Goal: Task Accomplishment & Management: Manage account settings

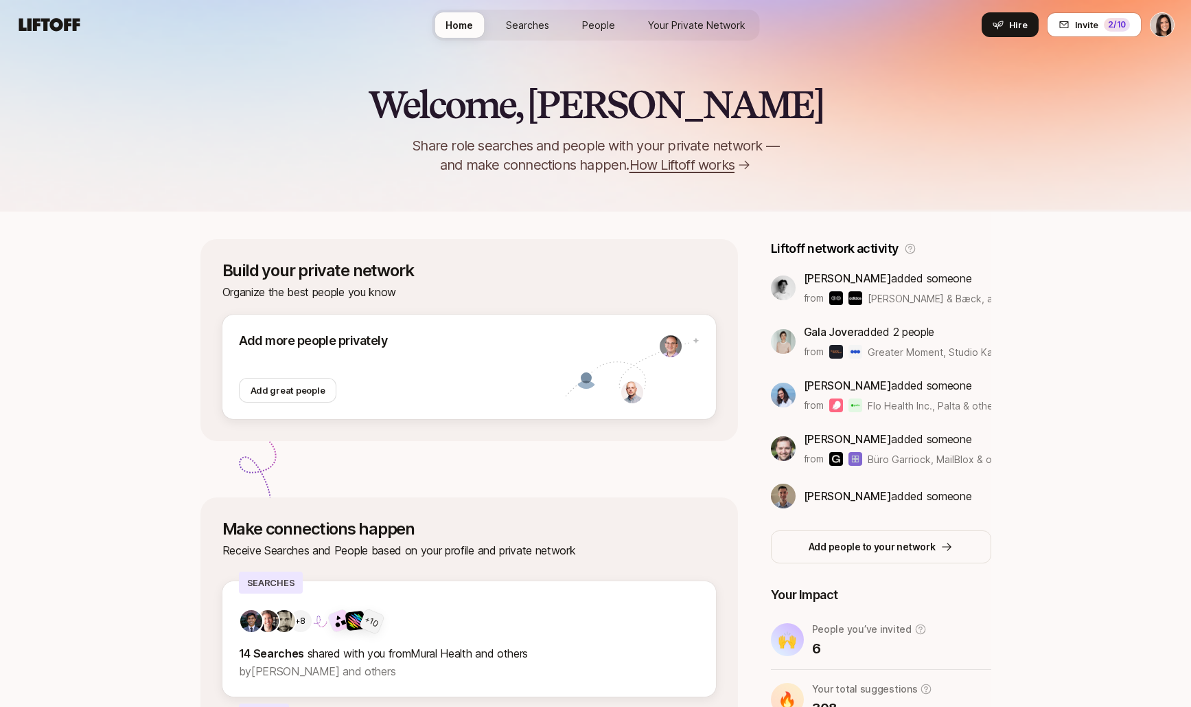
click at [946, 97] on div "Welcome, Eleanor 👋 Share role searches and people with your private network — a…" at bounding box center [595, 129] width 1191 height 91
click at [1020, 29] on span "Hire" at bounding box center [1018, 25] width 19 height 14
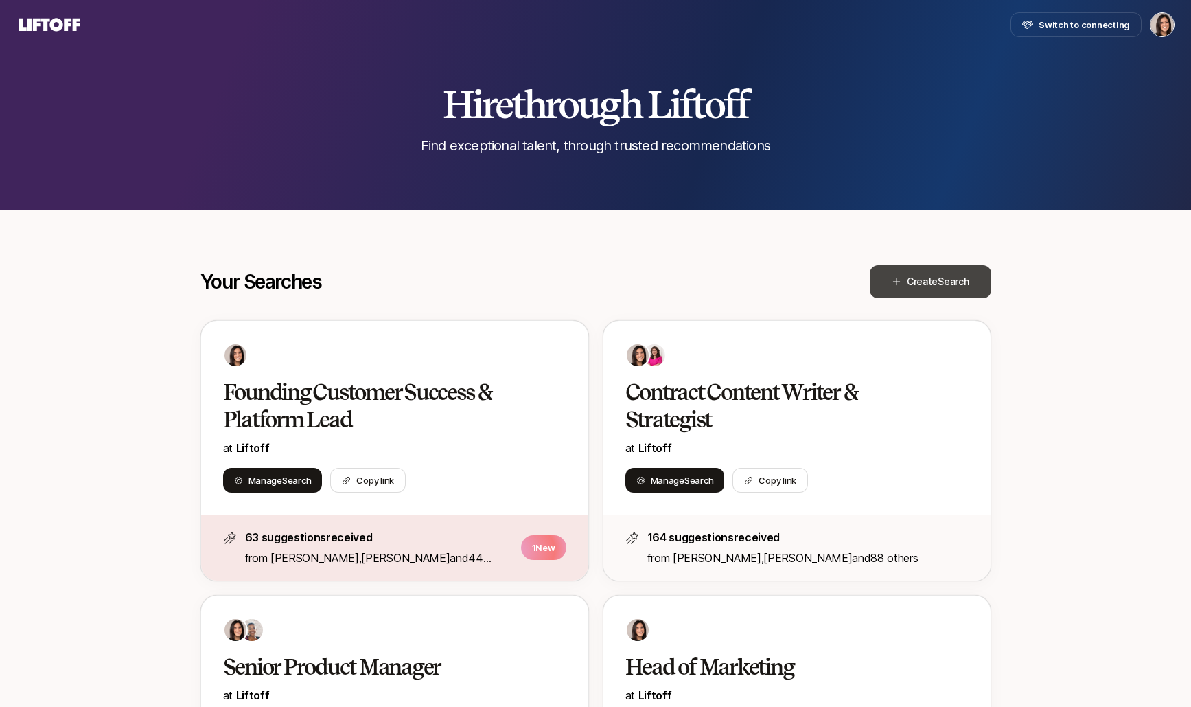
click at [912, 288] on span "Create Search" at bounding box center [938, 281] width 62 height 16
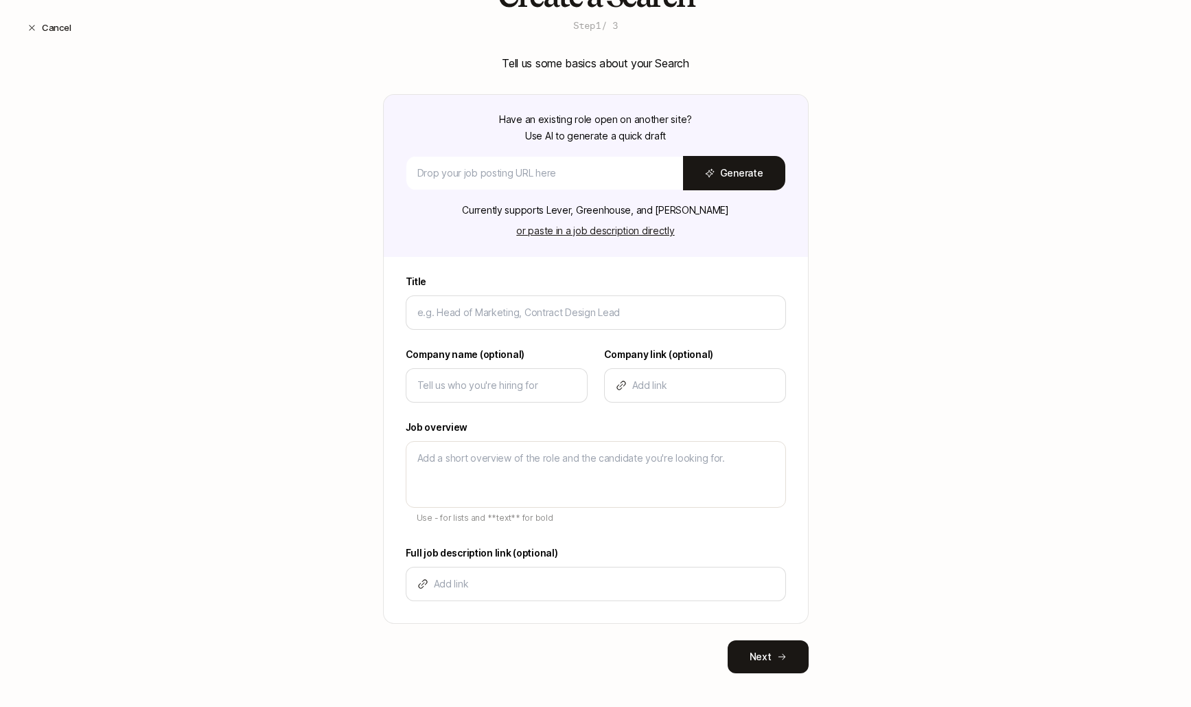
scroll to position [98, 0]
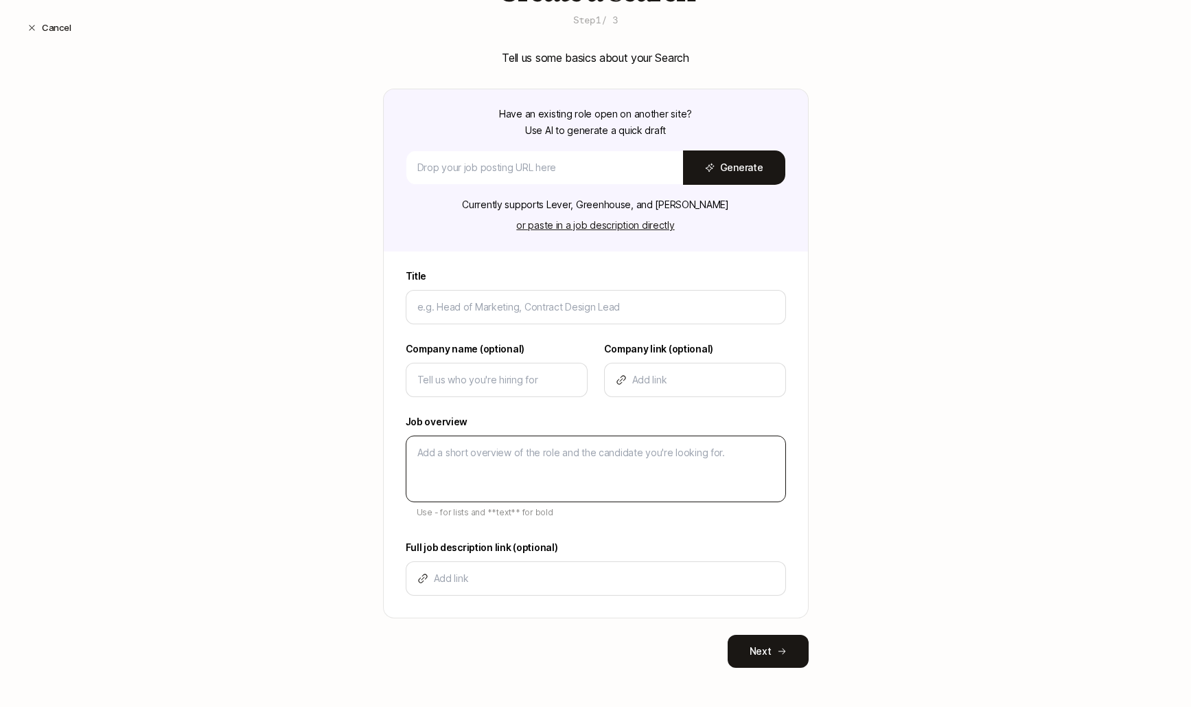
type input "P"
type textarea "x"
type input "Pr"
type textarea "x"
type input "Pro"
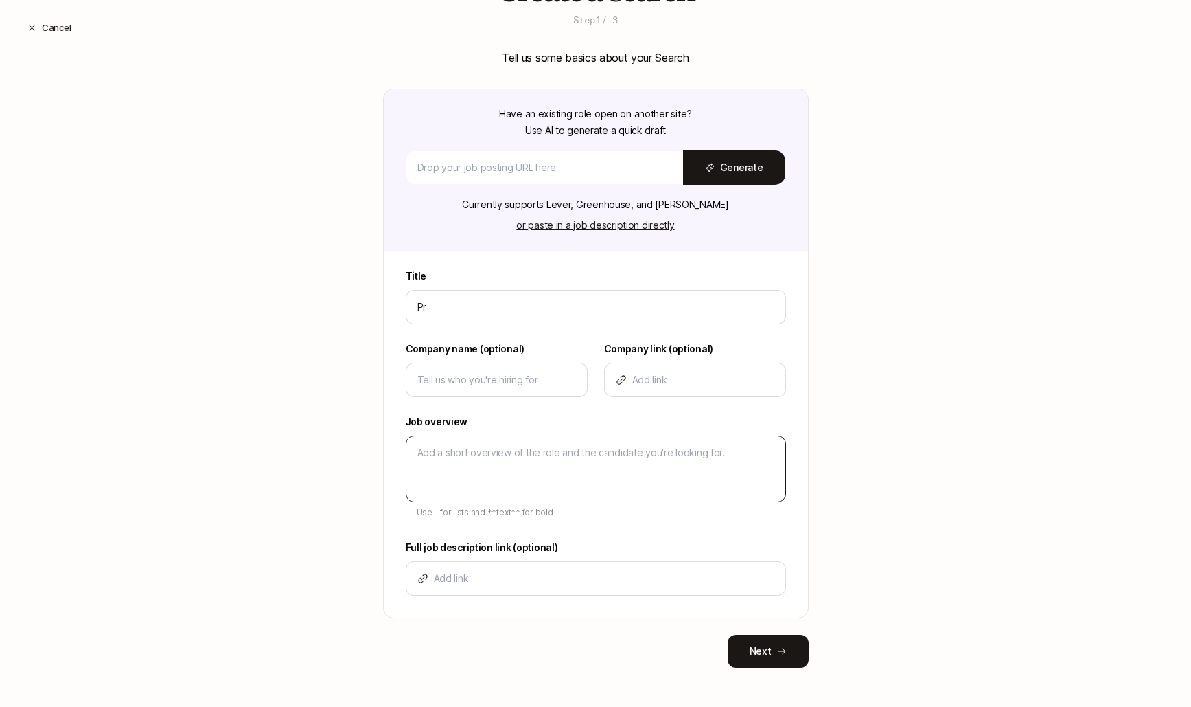
type textarea "x"
type input "Prod"
type textarea "x"
type input "Produ"
type textarea "x"
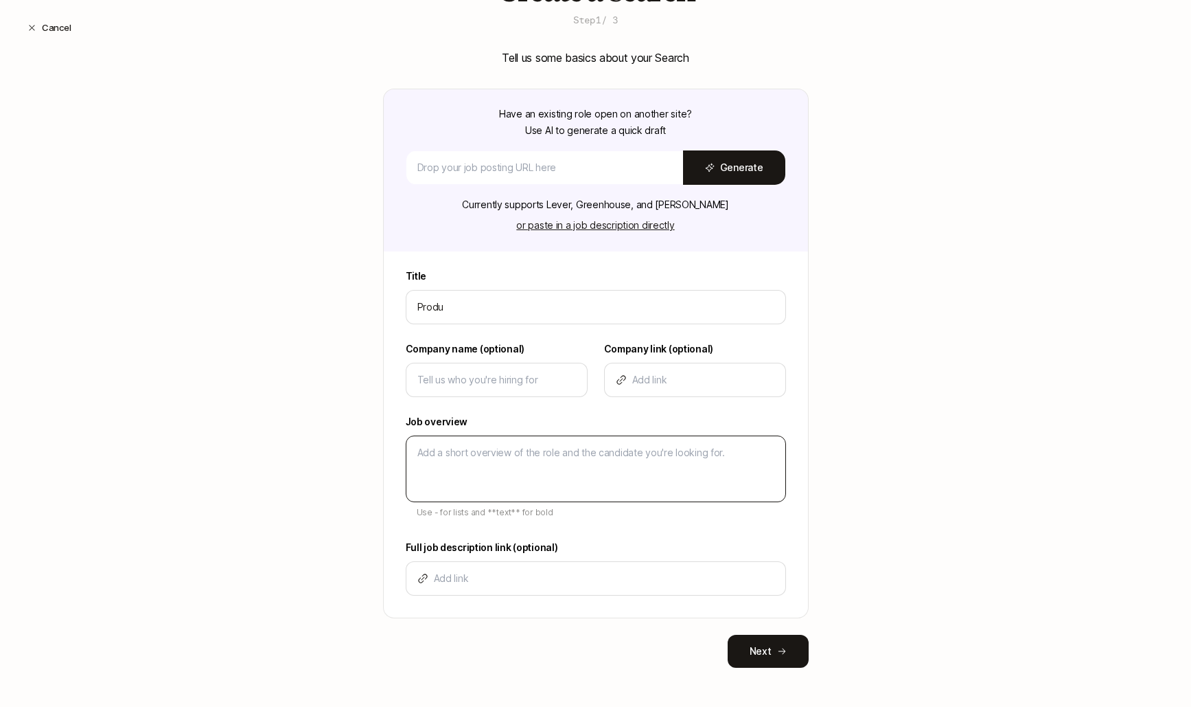
type input "Produc"
type textarea "x"
type input "Product"
type textarea "x"
type input "Product"
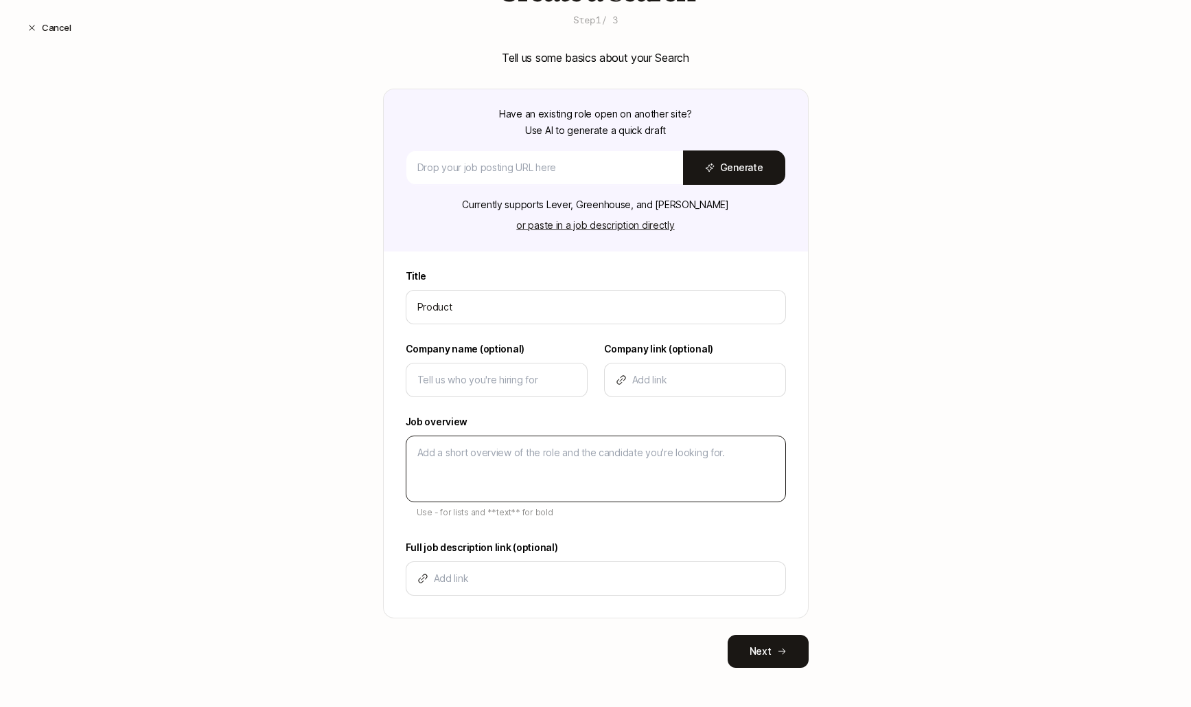
type textarea "x"
type input "Product M"
type textarea "x"
type input "Product Ma"
type textarea "x"
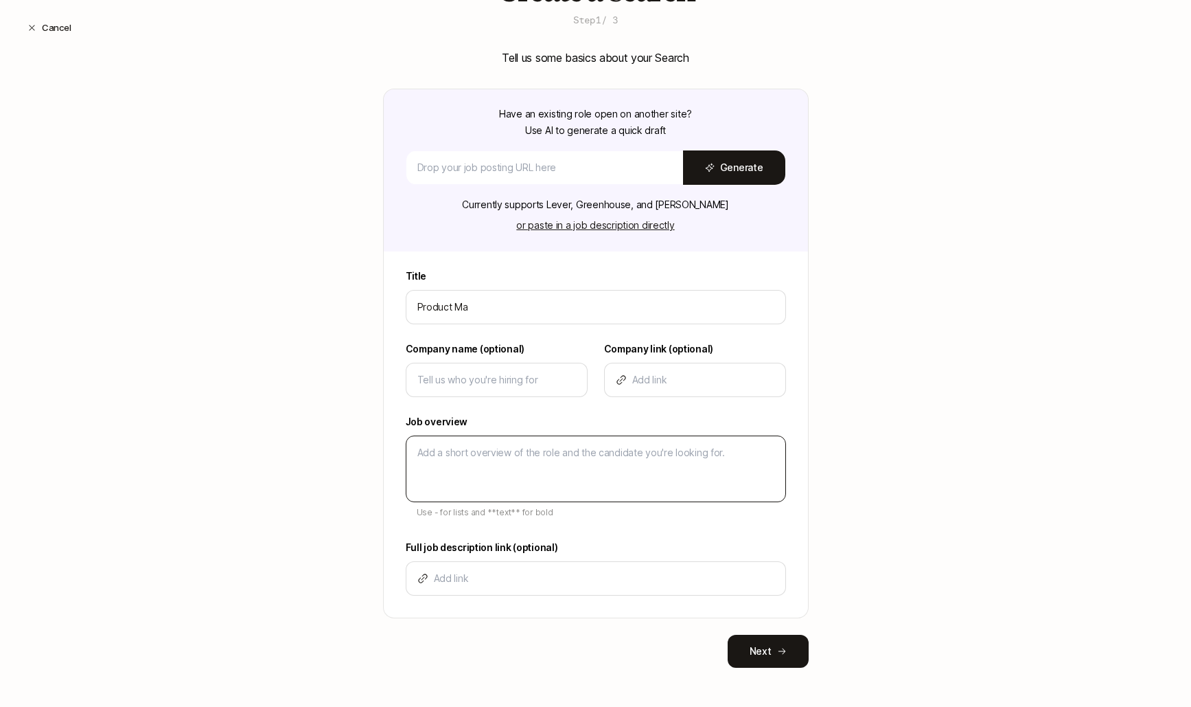
type input "Product Mar"
type textarea "x"
type input "Product Mark"
type textarea "x"
type input "Product Marke"
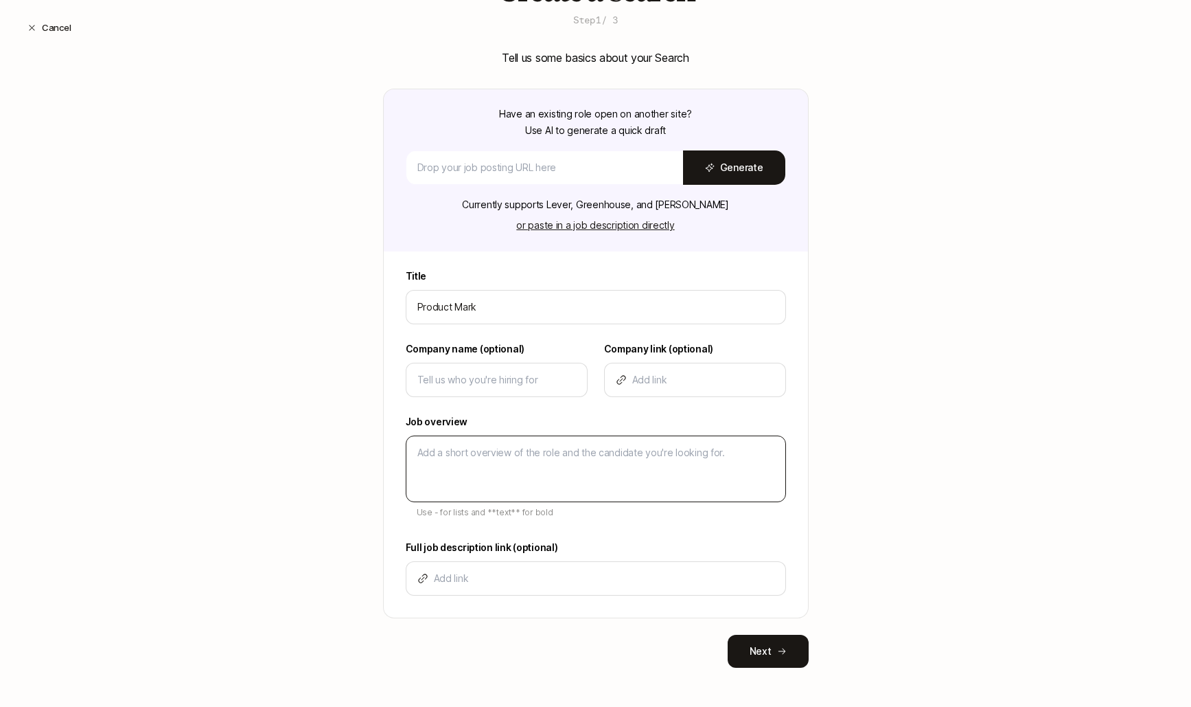
type textarea "x"
type input "Product Market"
type textarea "x"
type input "Product Marketi"
type textarea "x"
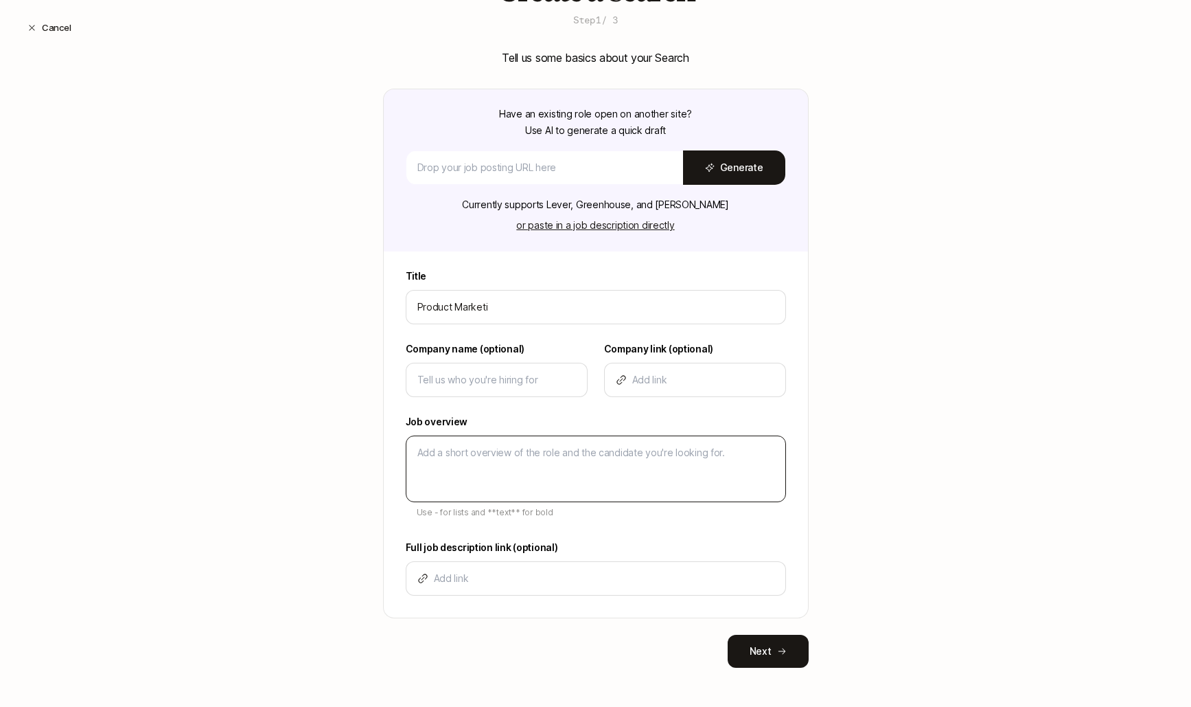
type input "Product Marketin"
type textarea "x"
type input "Product Marketing"
type textarea "x"
type input "Product Marketing"
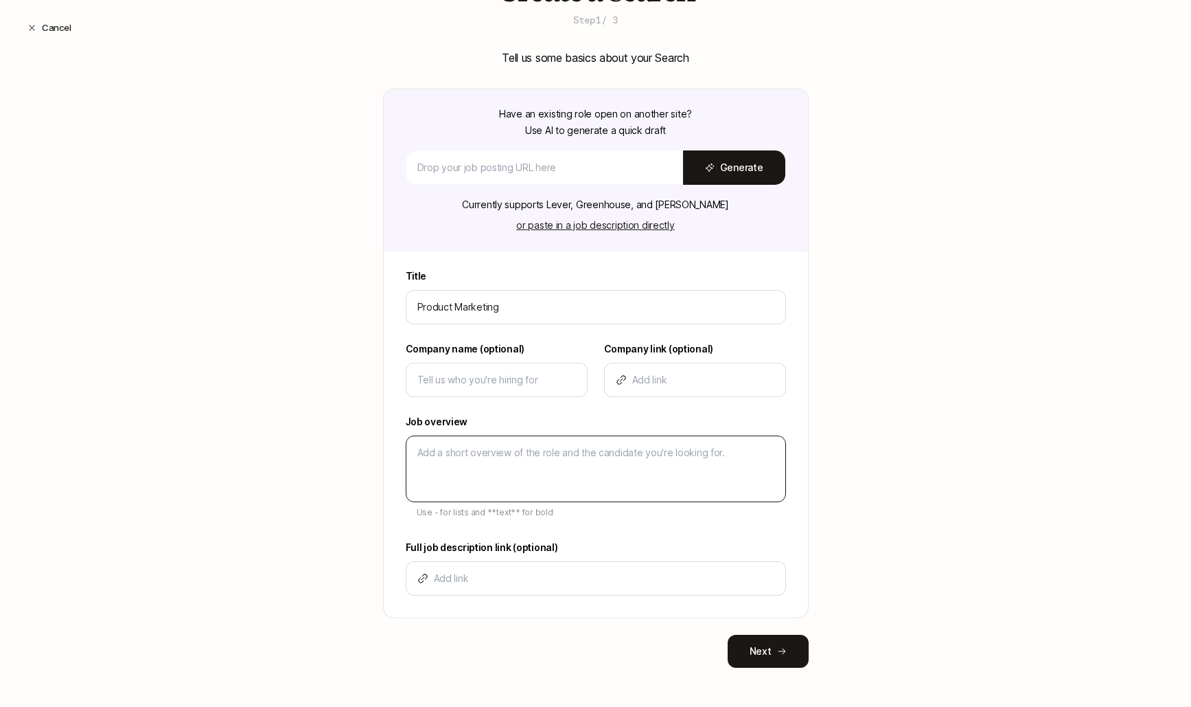
type textarea "x"
type input "Product Marketing L"
type textarea "x"
type input "Product Marketing Le"
type textarea "x"
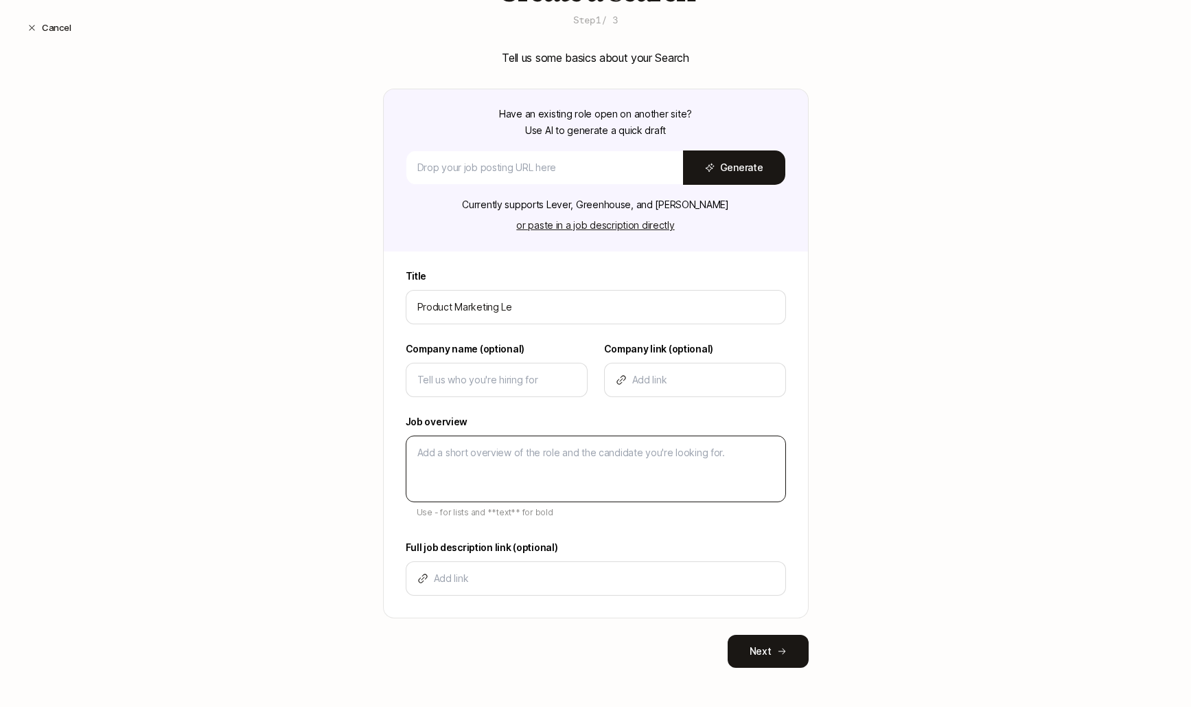
type input "Product Marketing Lea"
type textarea "x"
type input "Product Marketing Lead"
type textarea "x"
type input "Product Marketing Lead"
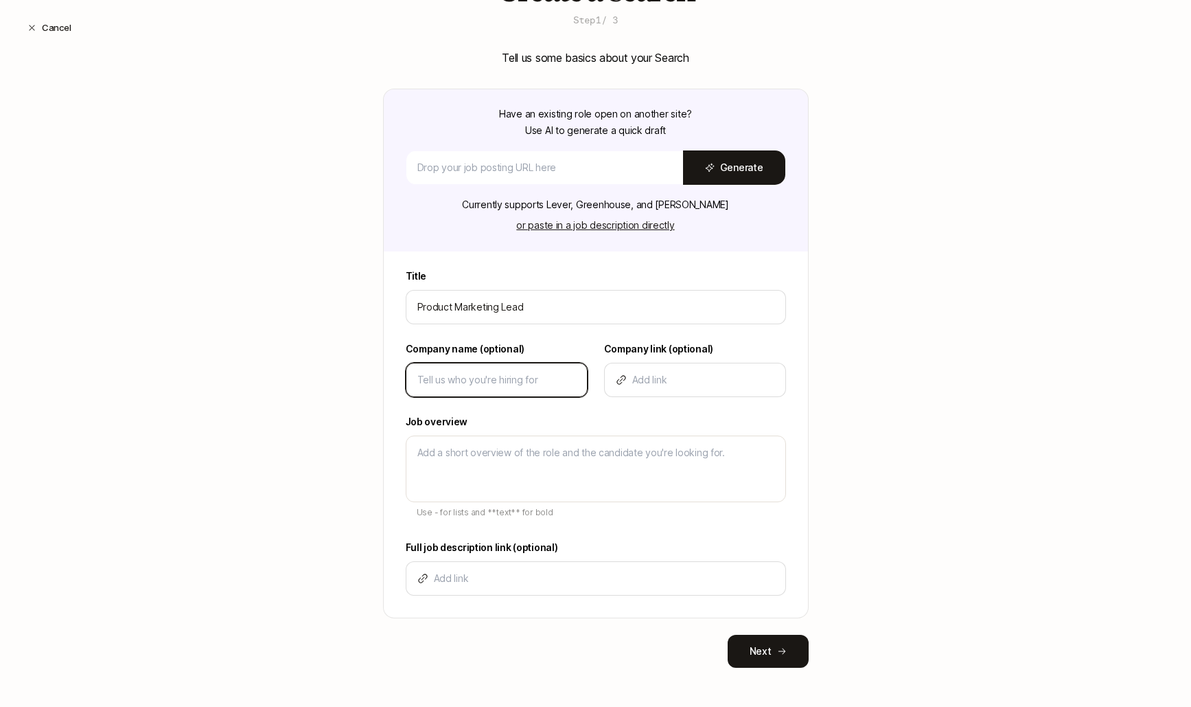
click at [481, 380] on input at bounding box center [496, 379] width 159 height 16
type input "L"
type textarea "x"
type input "Li"
type textarea "x"
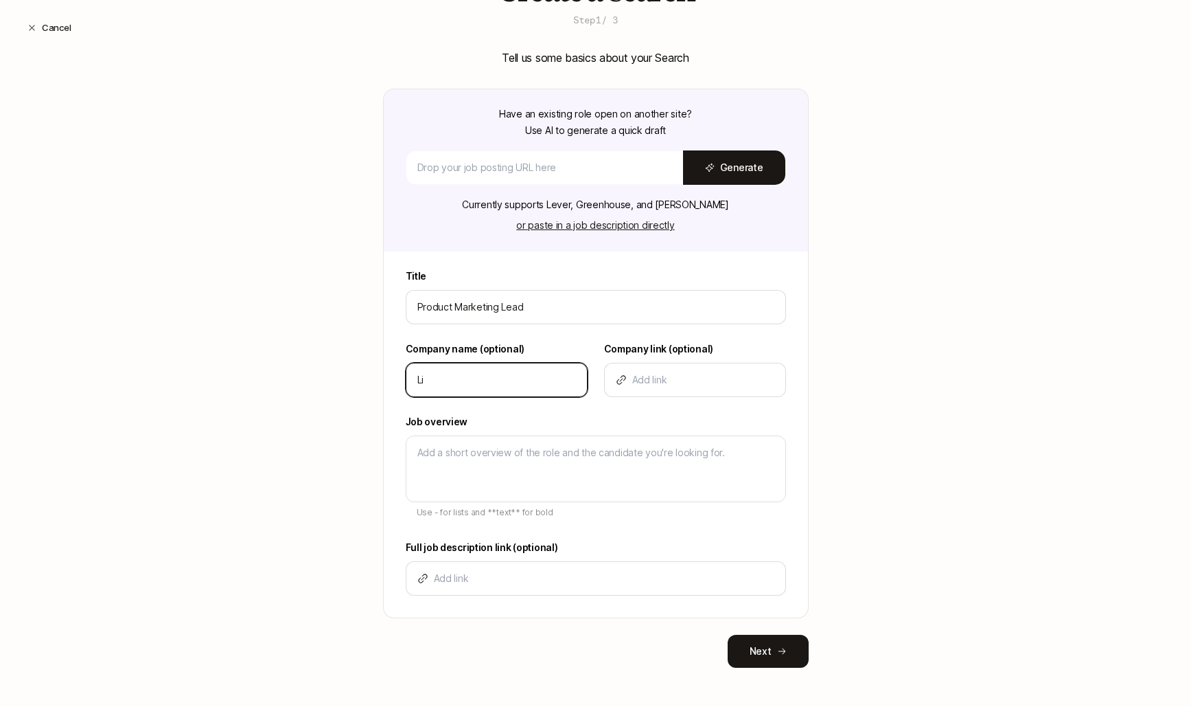
type input "Lif"
type textarea "x"
type input "Lift"
type textarea "x"
type input "Lifto"
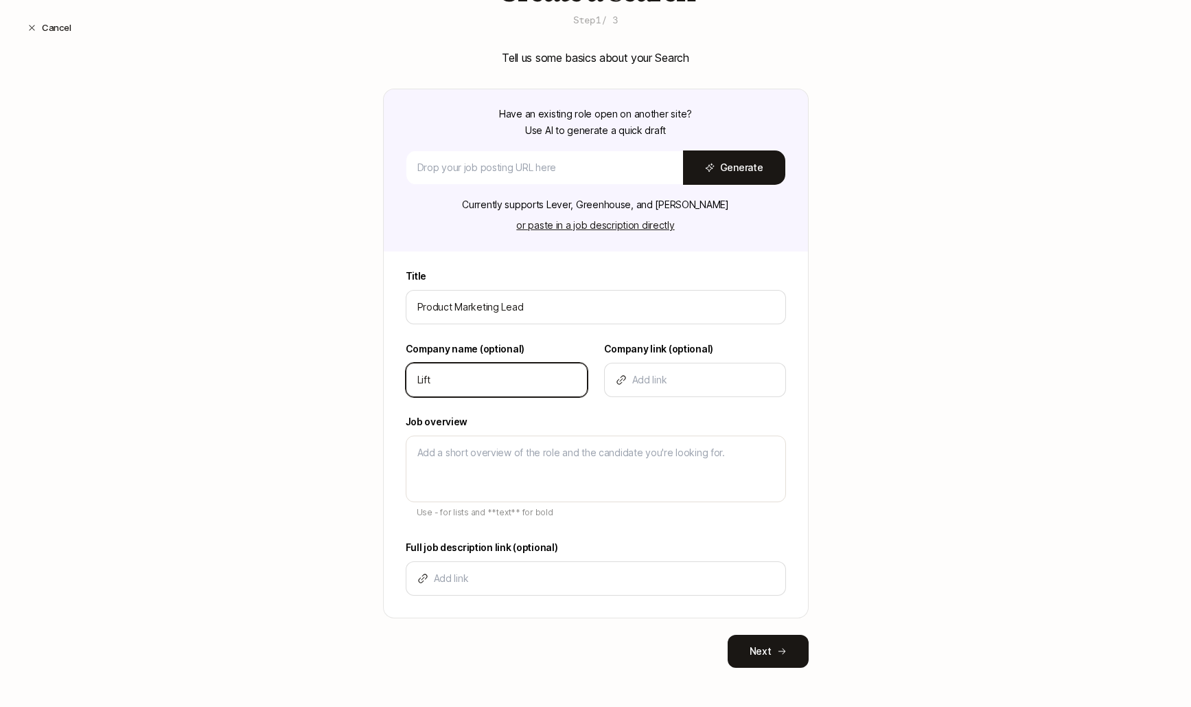
type textarea "x"
type input "Liftof"
type textarea "x"
type input "Liftoff"
type textarea "x"
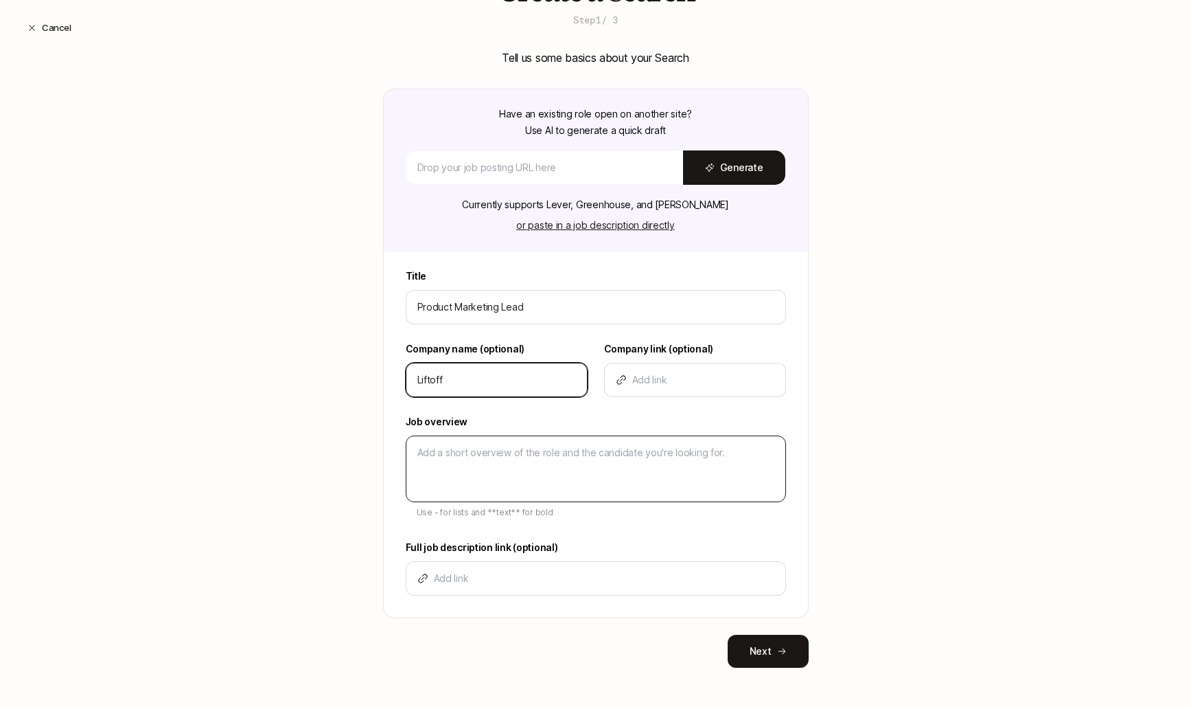
type input "Liftoff"
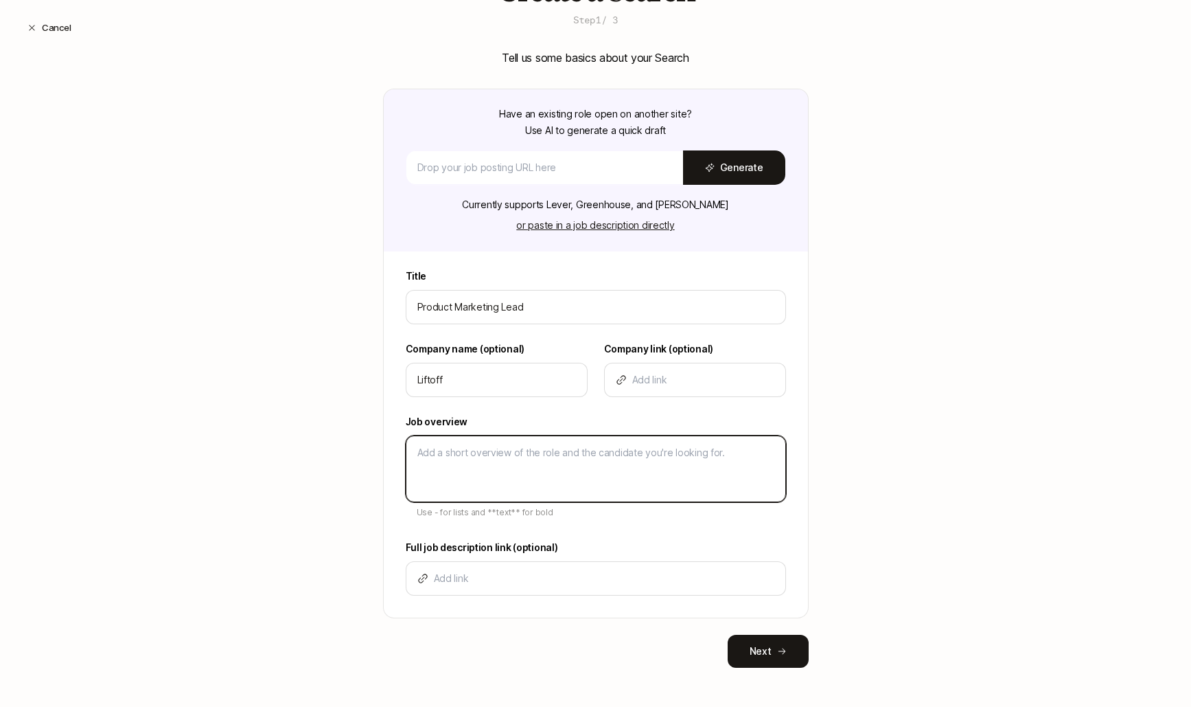
click at [487, 445] on textarea at bounding box center [596, 468] width 380 height 67
type textarea "D"
type textarea "x"
type textarea "De"
type textarea "x"
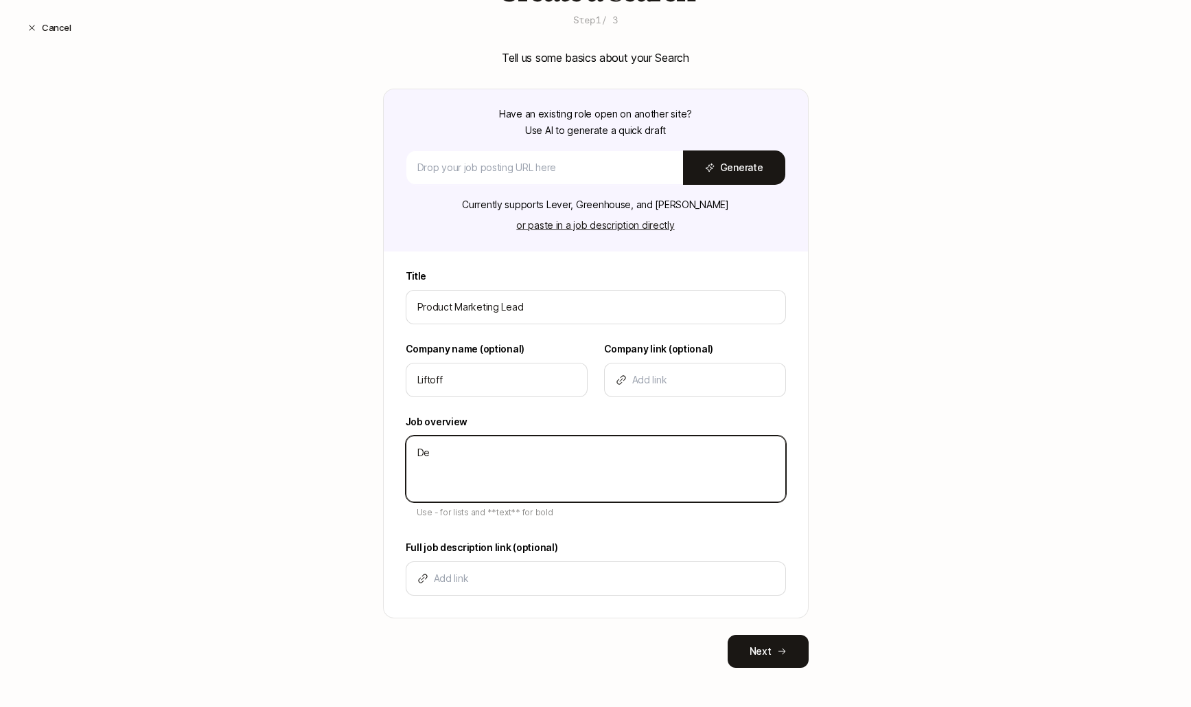
type textarea "Des"
type textarea "x"
type textarea "Desc"
type textarea "x"
type textarea "Descr"
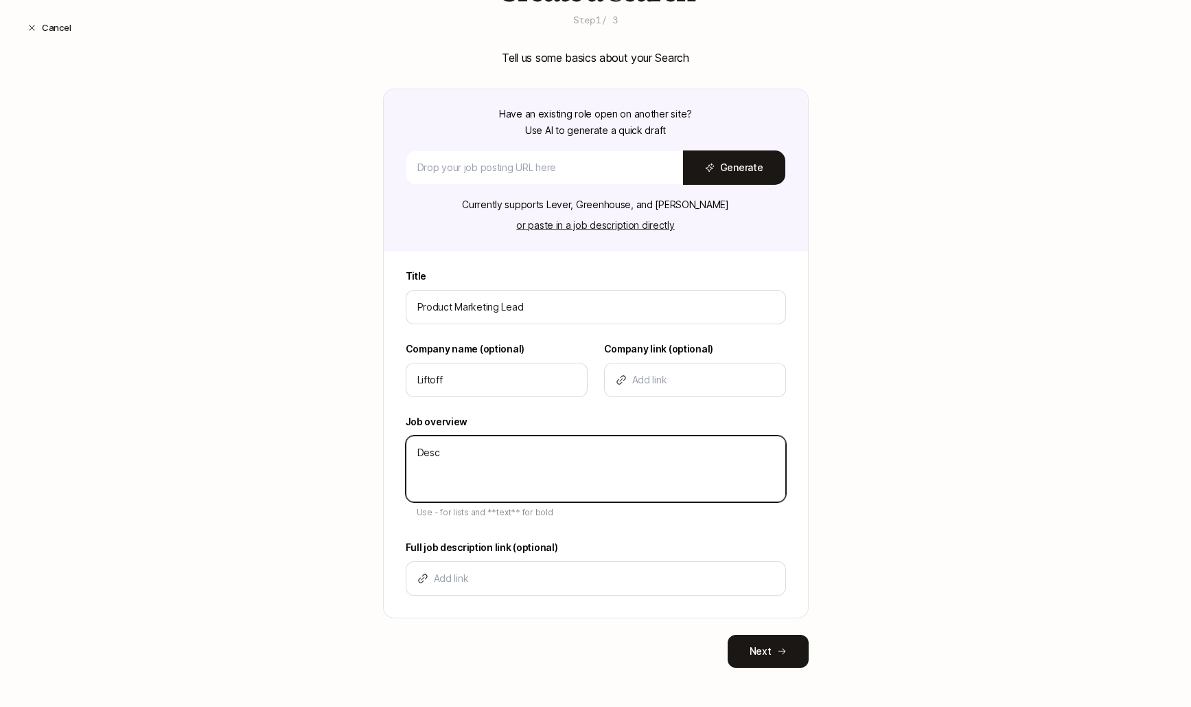
type textarea "x"
type textarea "Descri"
type textarea "x"
type textarea "Descrip"
type textarea "x"
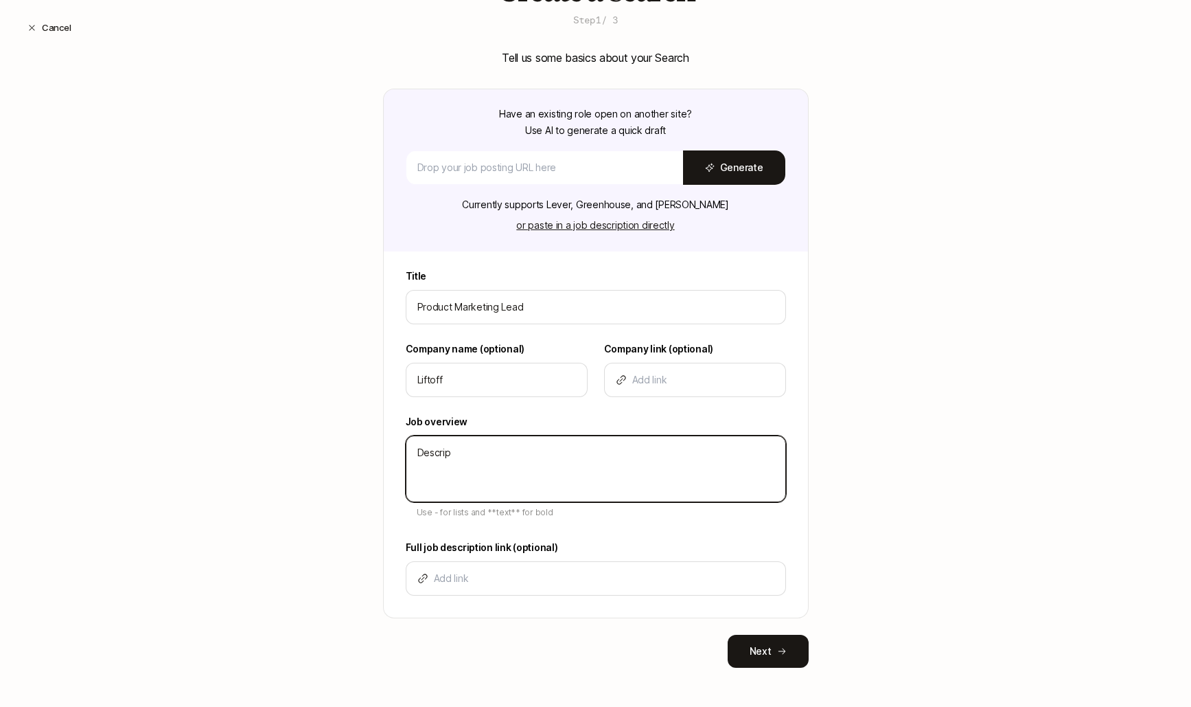
type textarea "Descript"
type textarea "x"
type textarea "Descripti"
type textarea "x"
type textarea "Descriptio"
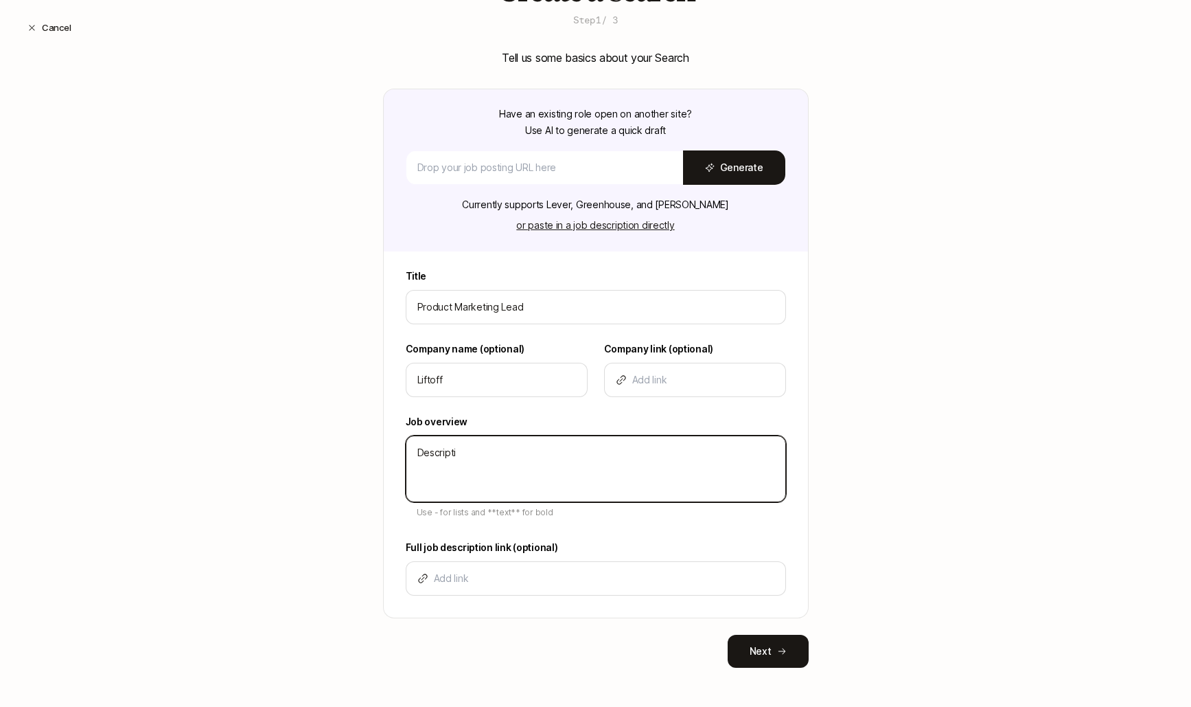
type textarea "x"
type textarea "Description"
type textarea "x"
type textarea "Description"
type textarea "x"
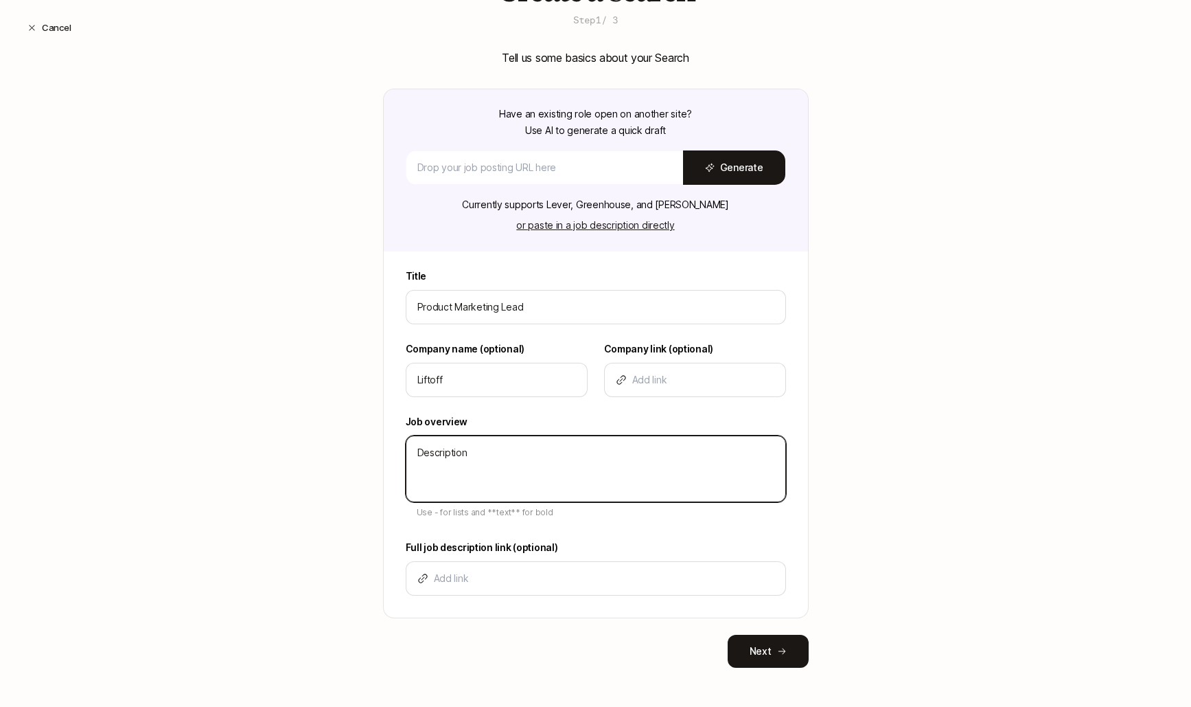
type textarea "Description -"
type textarea "x"
type textarea "Description -"
type textarea "x"
type textarea "Description - B"
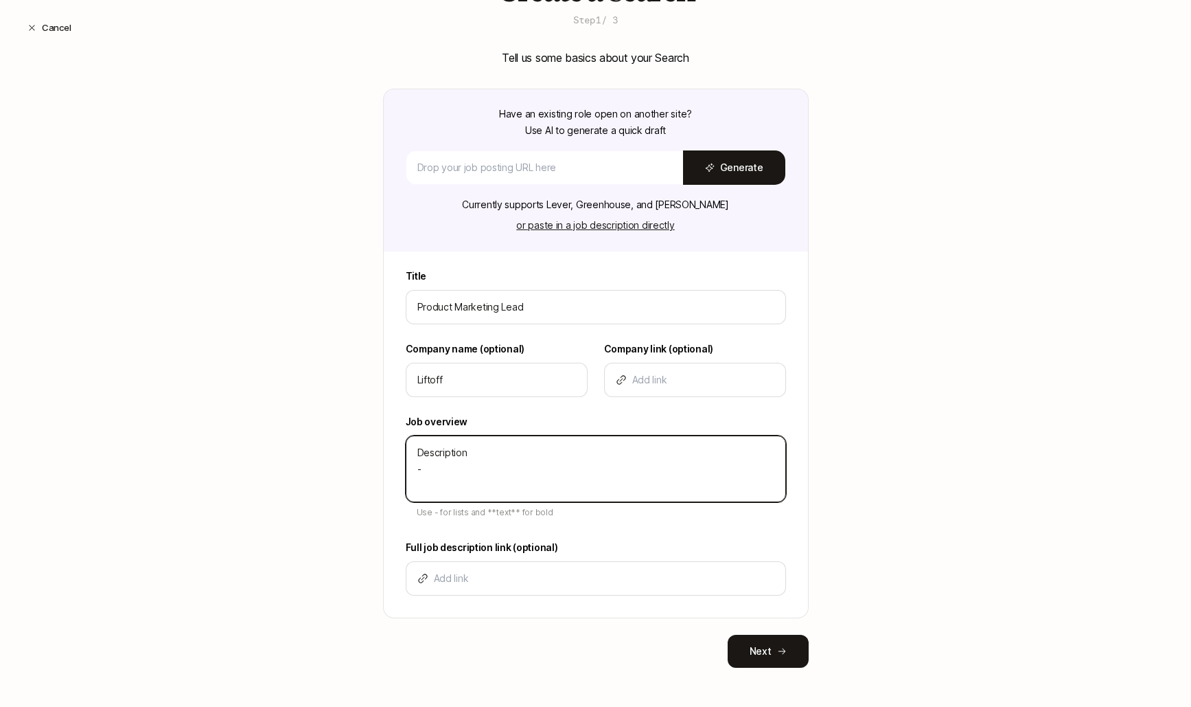
type textarea "x"
type textarea "Description - Bu"
type textarea "x"
type textarea "Description - Bul"
type textarea "x"
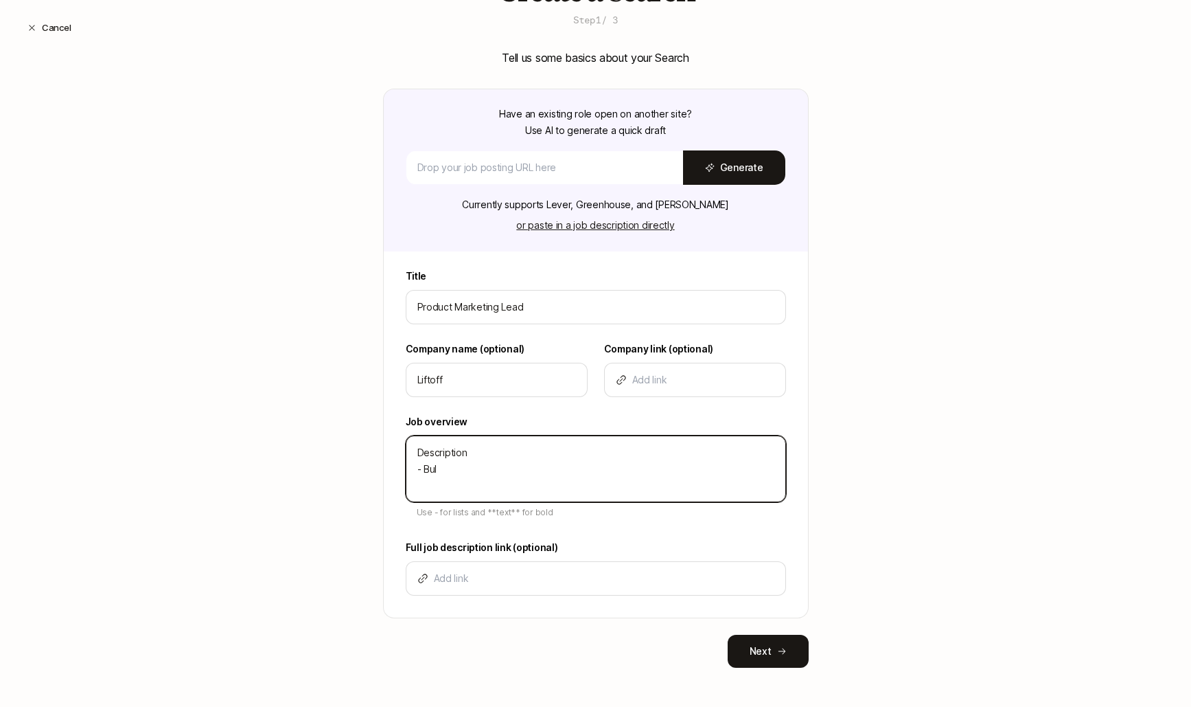
type textarea "Description - Bull"
type textarea "x"
type textarea "Description - Bulle"
type textarea "x"
type textarea "Description - Bullet"
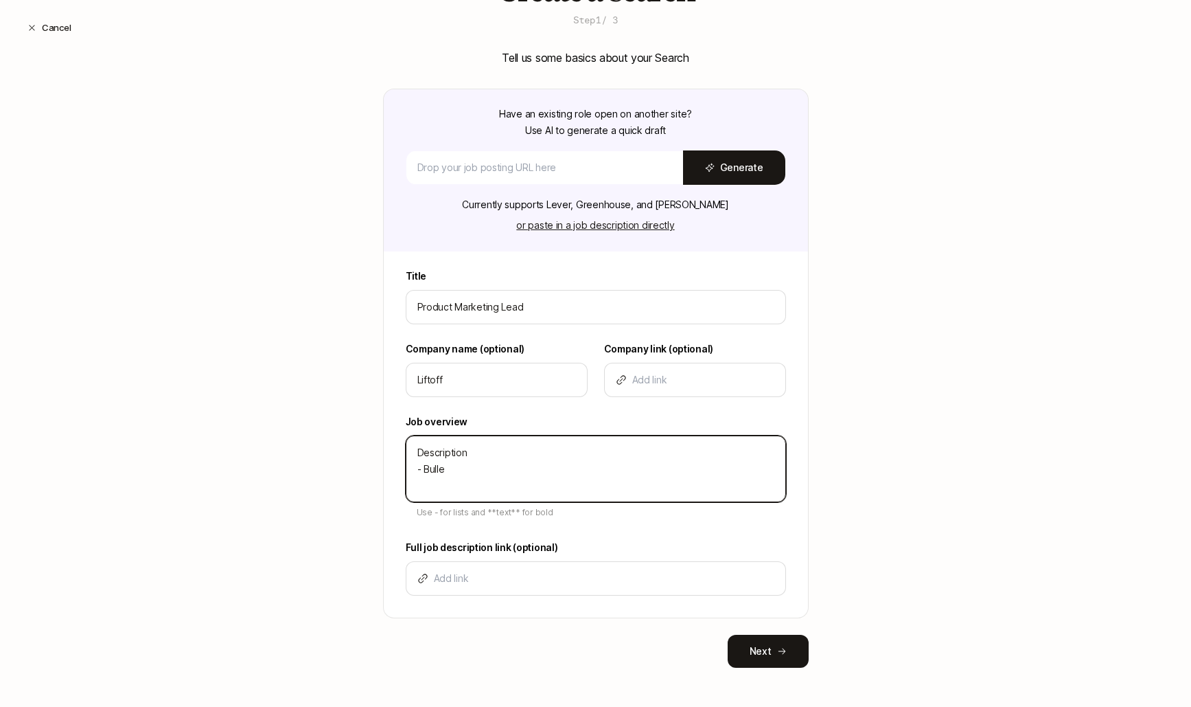
type textarea "x"
type textarea "Description - Bullet"
type textarea "x"
type textarea "Description - Bullet -"
type textarea "x"
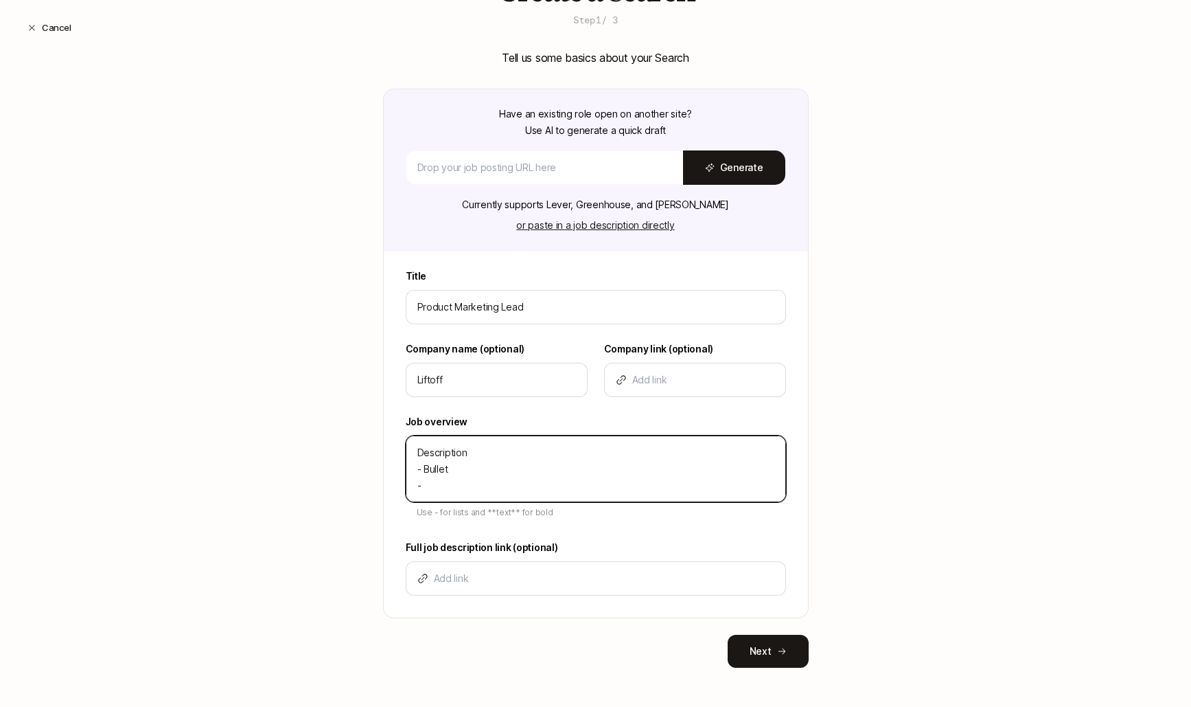
type textarea "Description - Bullet -"
type textarea "x"
type textarea "Description - Bullet - B"
type textarea "x"
type textarea "Description - Bullet - Bu"
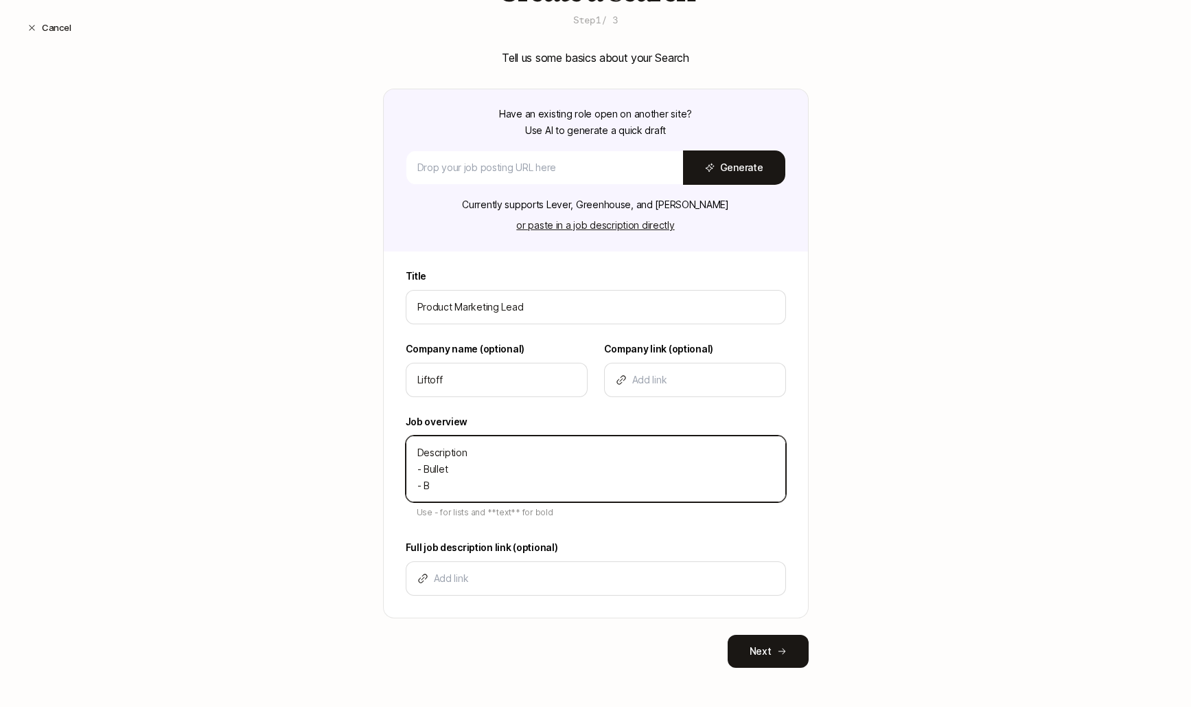
type textarea "x"
type textarea "Description - Bullet - Bul"
type textarea "x"
type textarea "Description - Bullet - Bule"
type textarea "x"
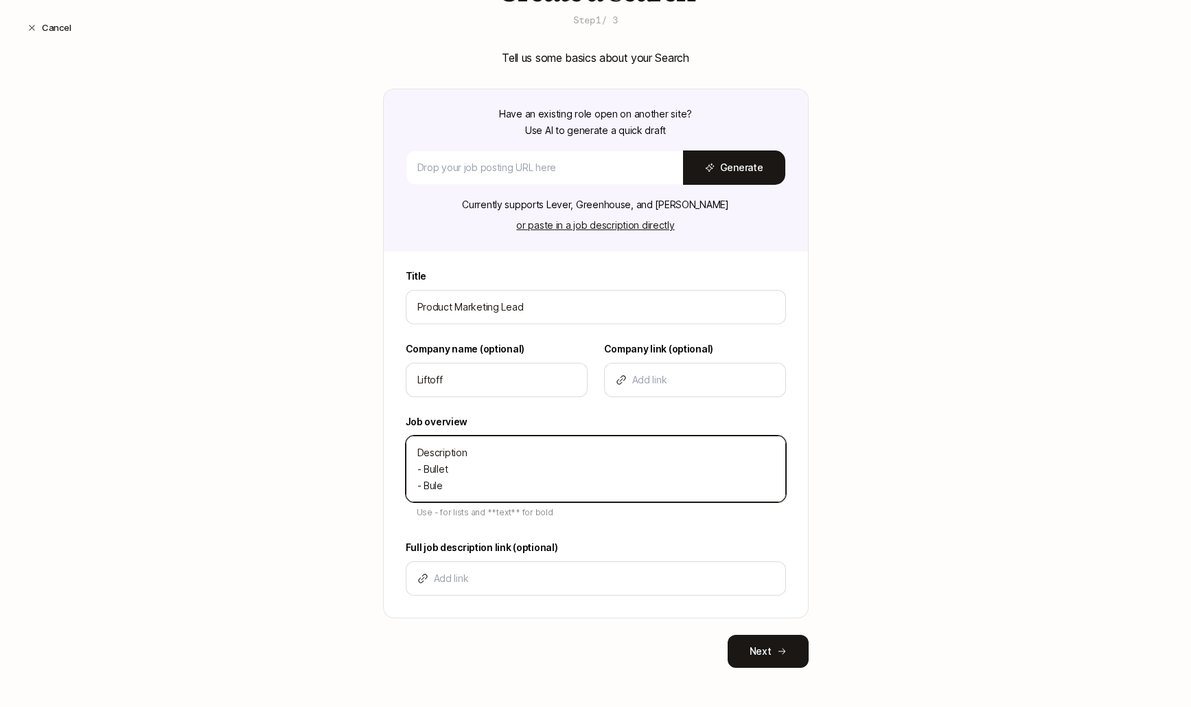
type textarea "Description - Bullet - Bulet"
type textarea "x"
type textarea "Description - Bullet - Bule"
type textarea "x"
type textarea "Description - Bullet - Bul"
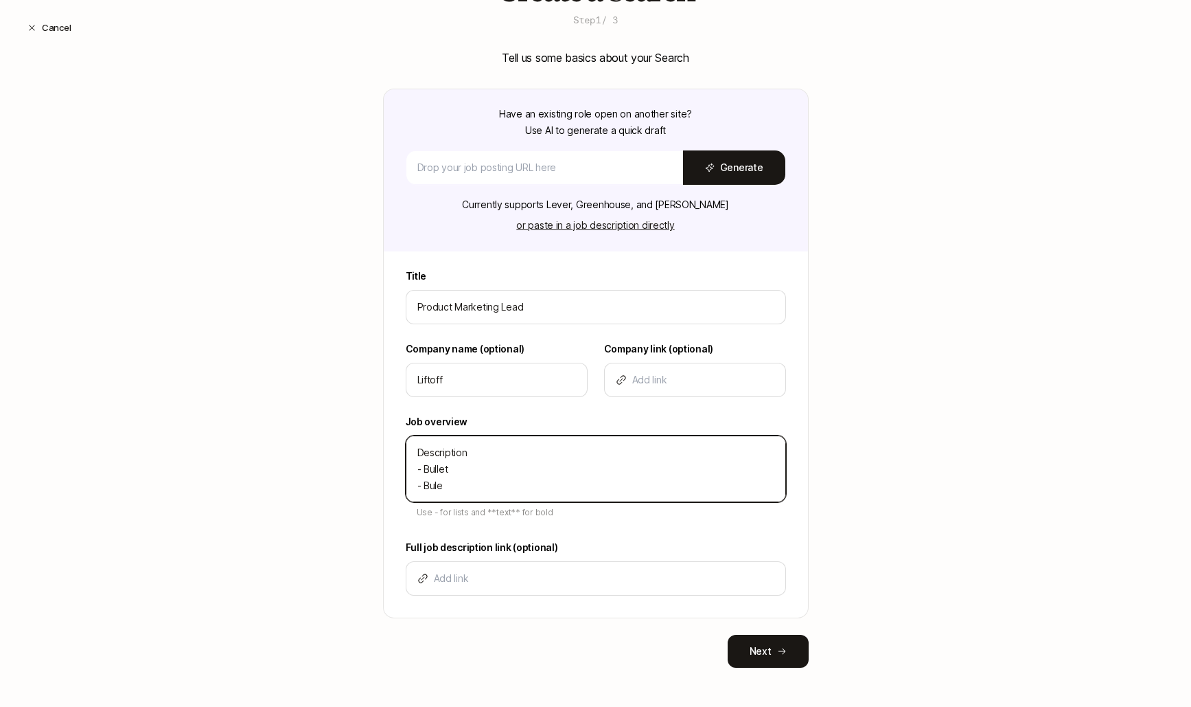
type textarea "x"
type textarea "Description - Bullet - Bull"
type textarea "x"
type textarea "Description - Bullet - Bulle"
type textarea "x"
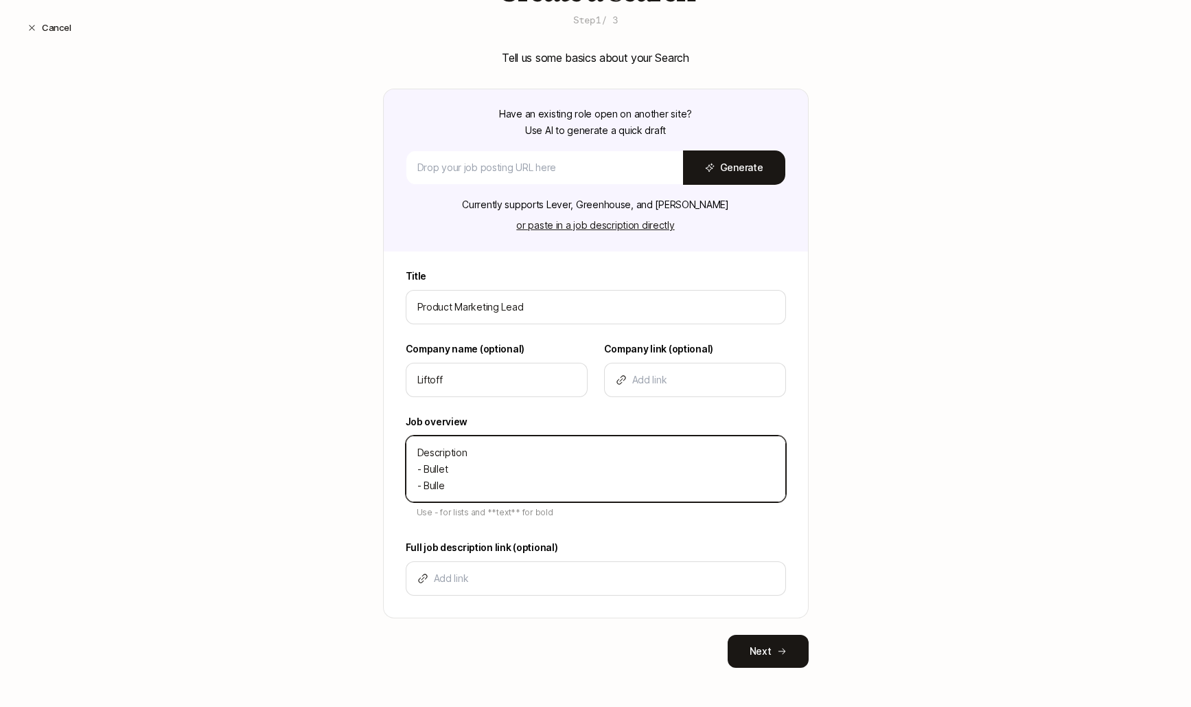
type textarea "Description - Bullet - Bullet"
type textarea "x"
type textarea "Description - Bullet - Bullet"
type textarea "x"
type textarea "Description - Bullet - Bullet -"
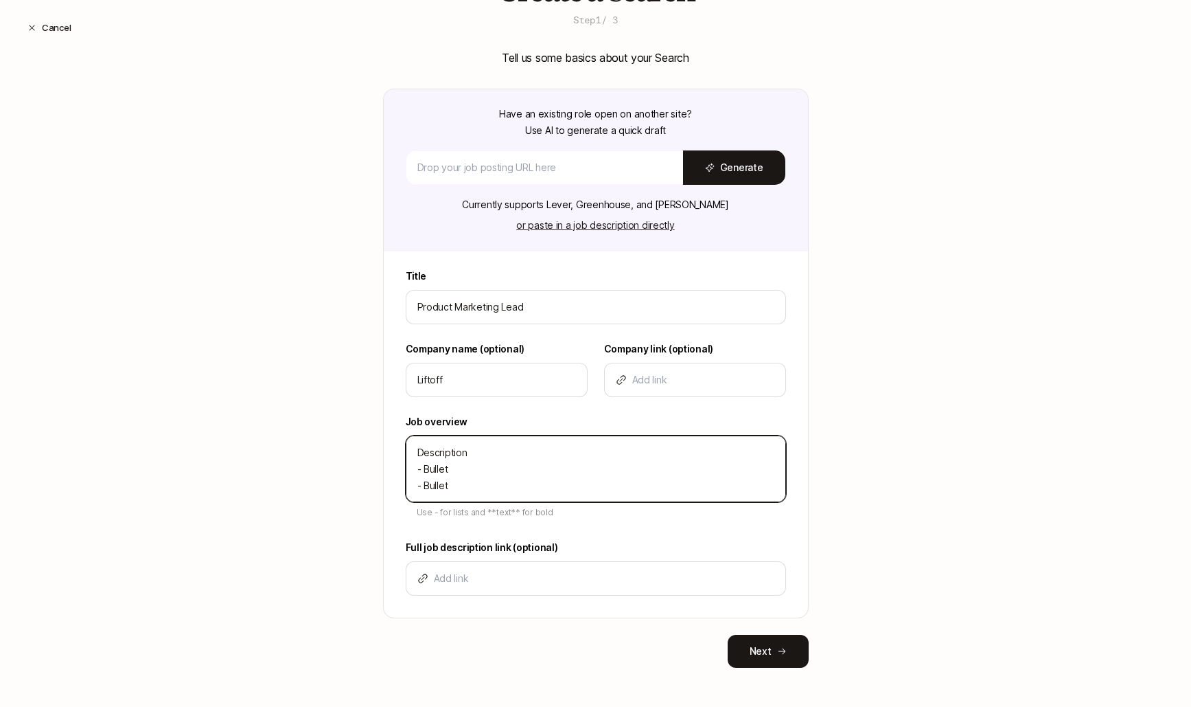
type textarea "x"
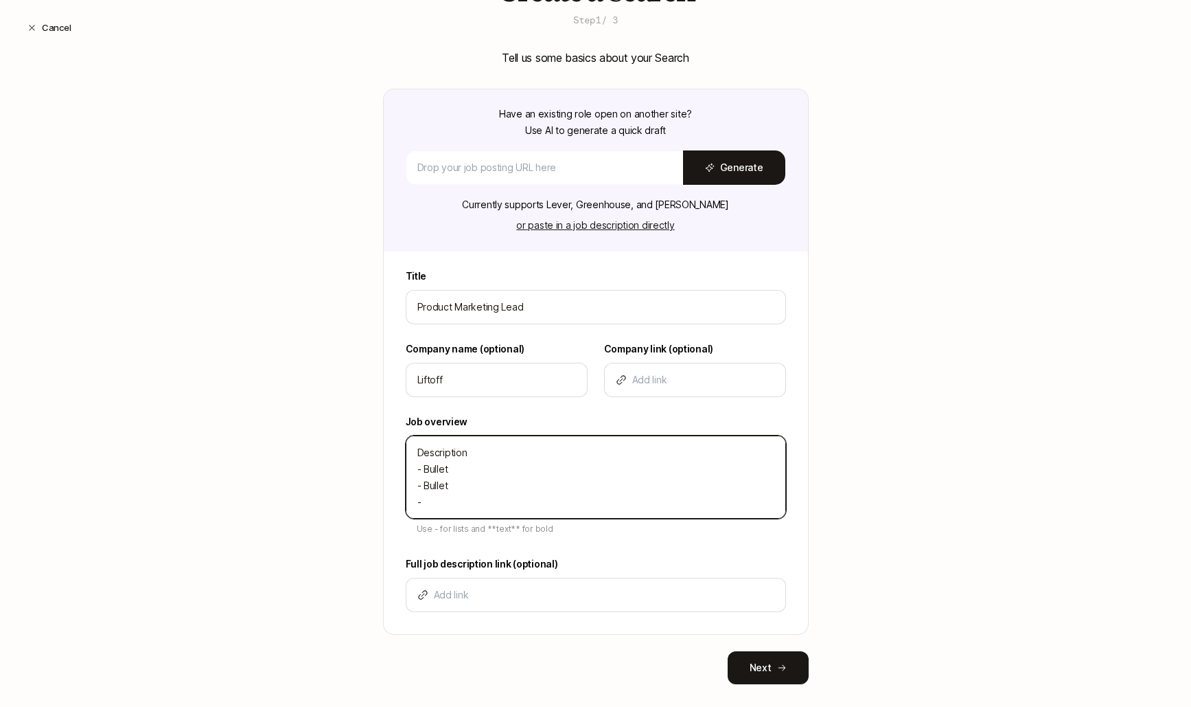
type textarea "Description - Bullet - Bullet -"
type textarea "x"
type textarea "Description - Bullet - Bullet - B"
type textarea "x"
type textarea "Description - Bullet - Bullet - Bu"
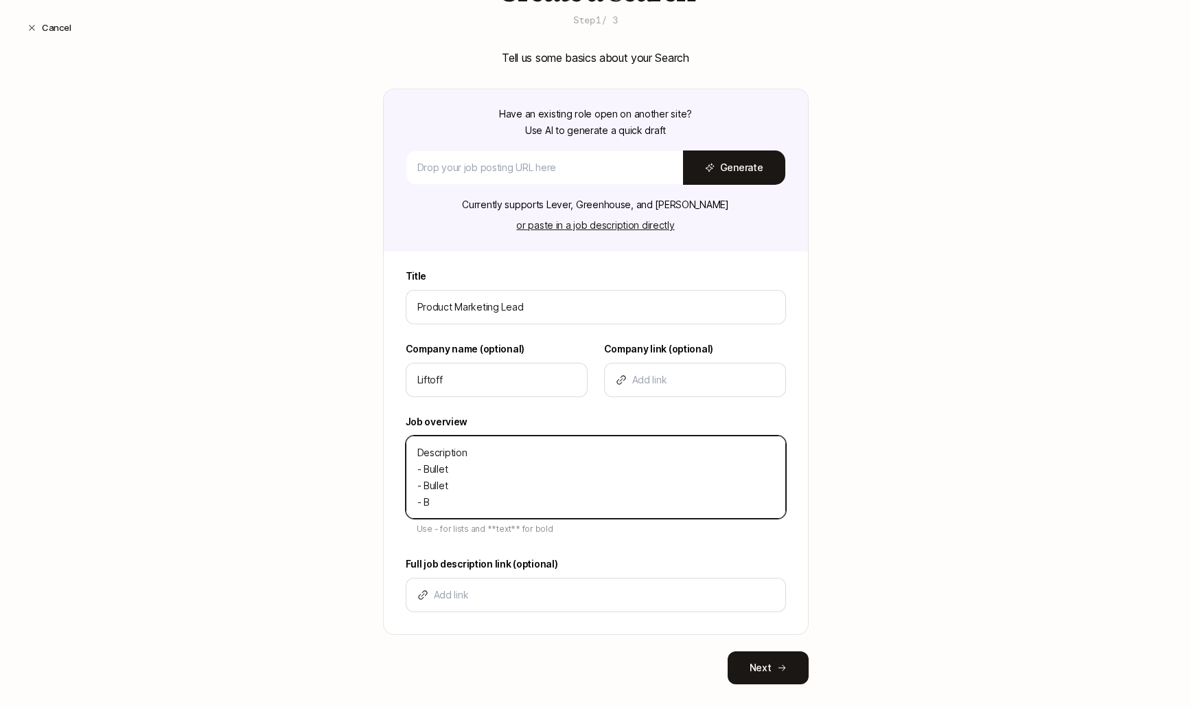
type textarea "x"
type textarea "Description - Bullet - Bullet - Bul"
type textarea "x"
type textarea "Description - Bullet - Bullet - Bull"
type textarea "x"
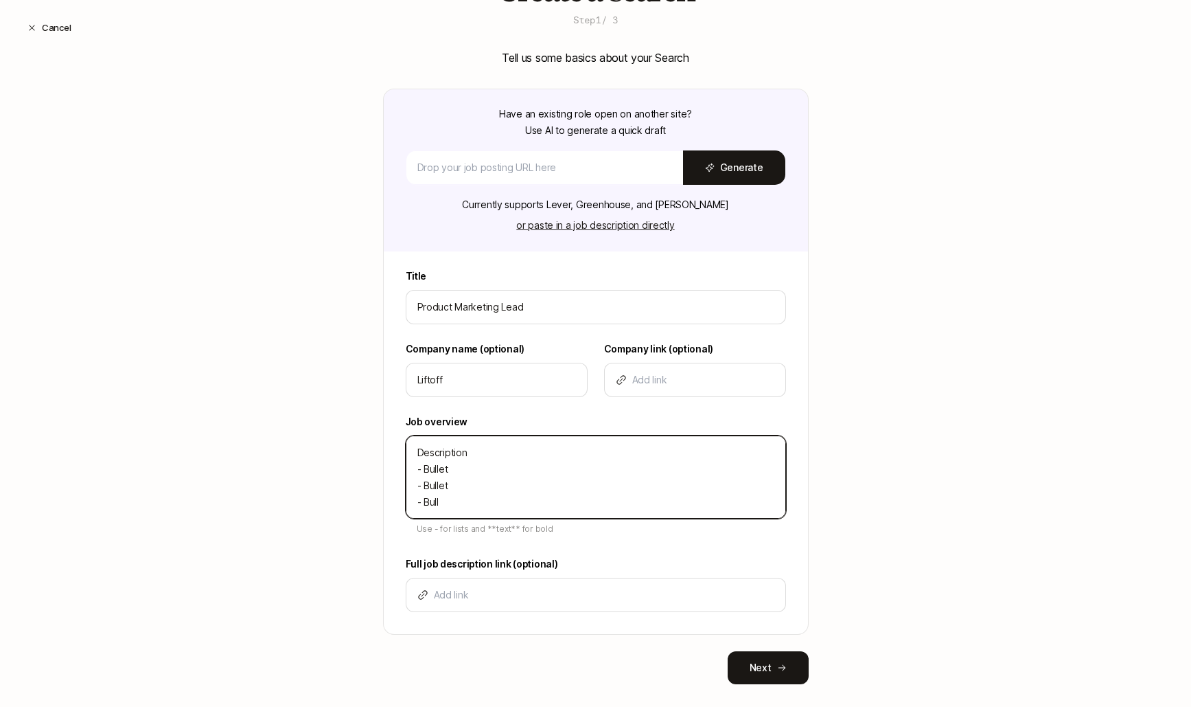
type textarea "Description - Bullet - Bullet - Bulle"
type textarea "x"
type textarea "Description - Bullet - Bullet - Bullet"
type textarea "x"
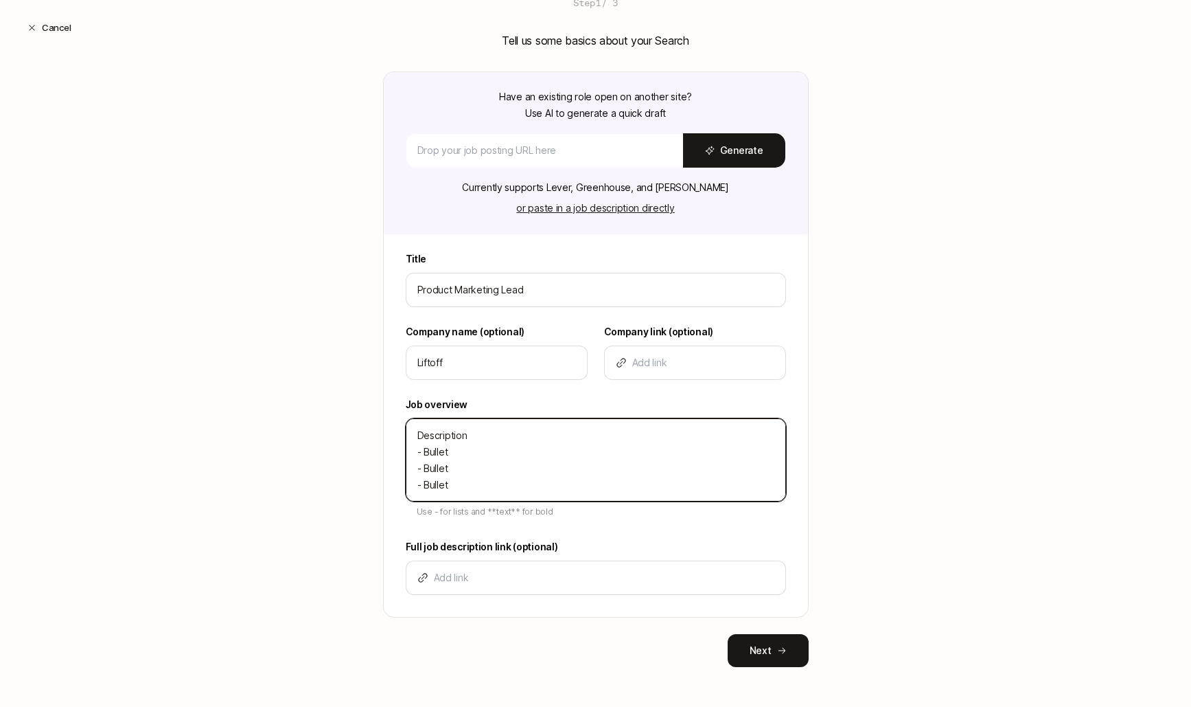
scroll to position [117, 0]
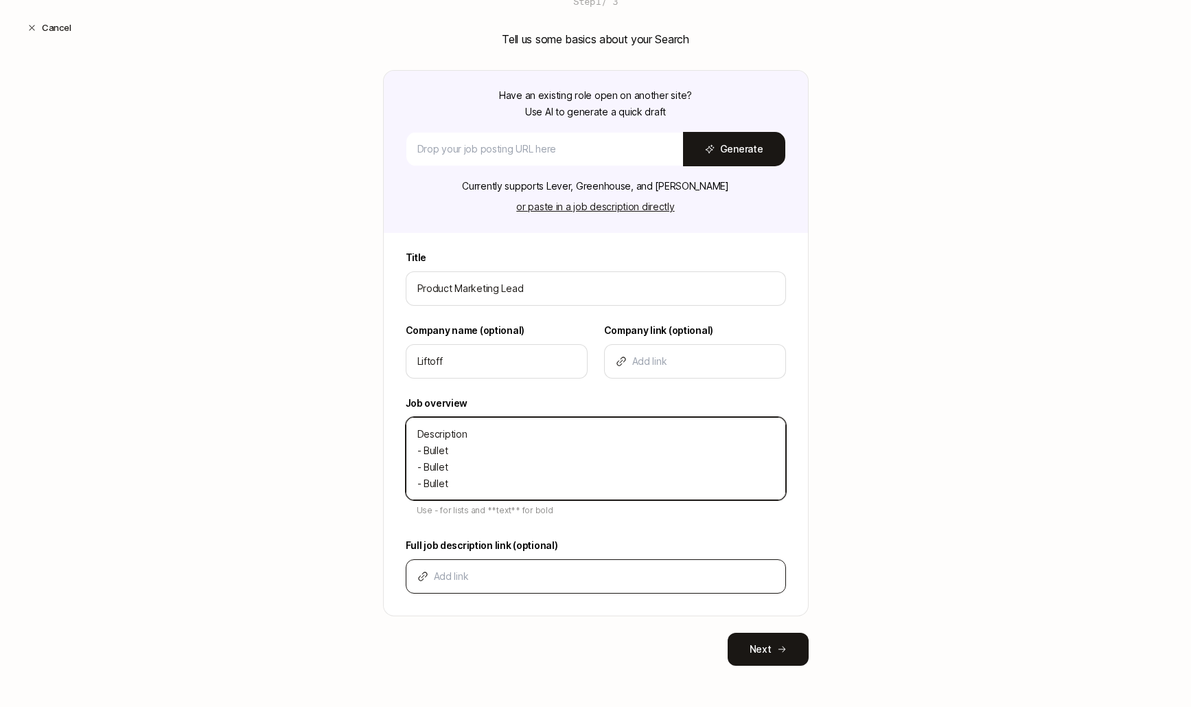
type textarea "Description - Bullet - Bullet - Bullet"
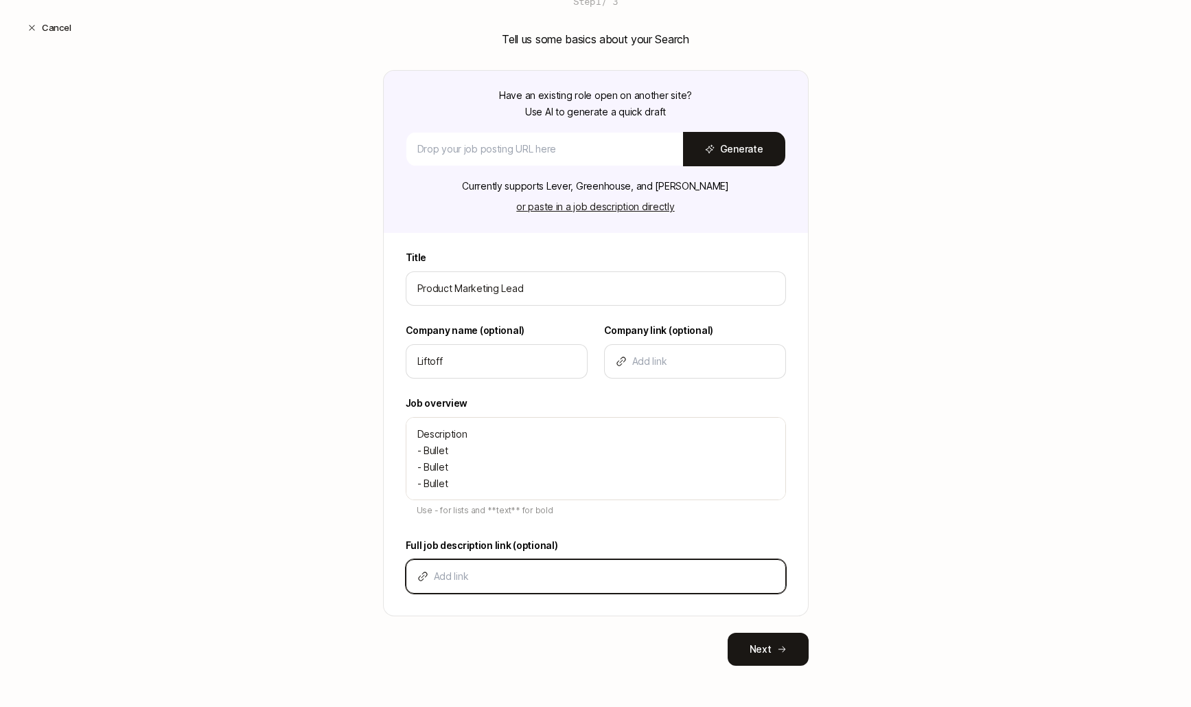
click at [496, 573] on input at bounding box center [604, 576] width 341 height 16
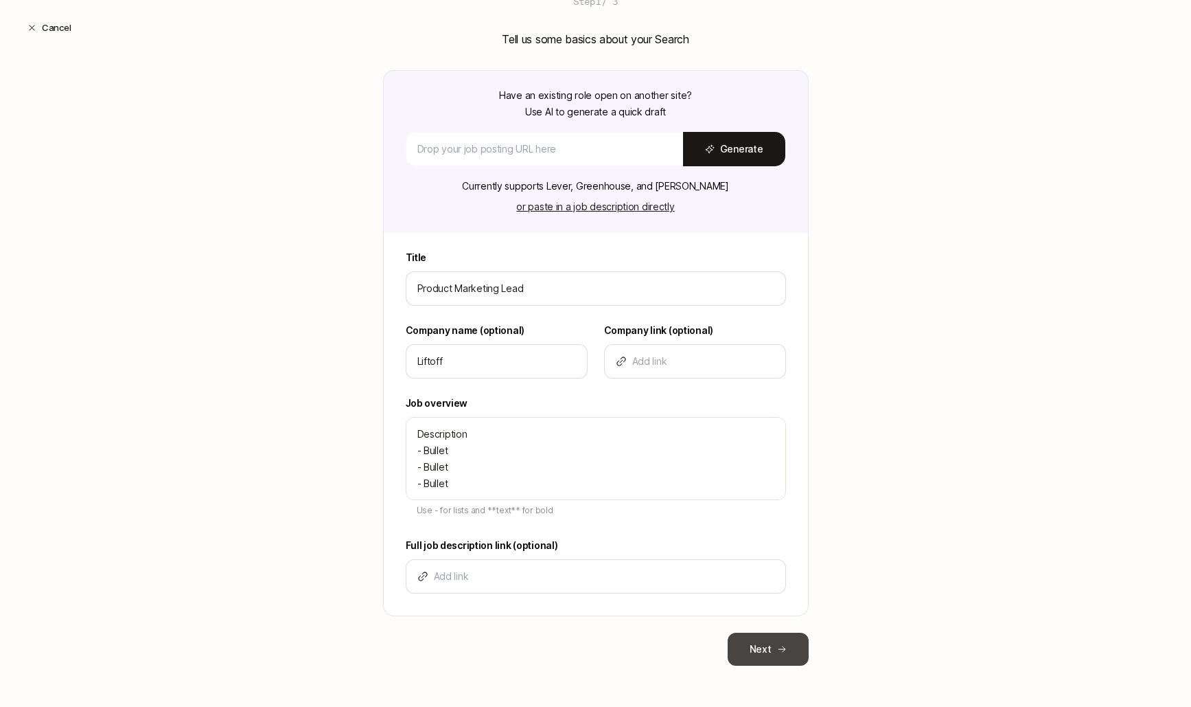
click at [748, 650] on button "Next" at bounding box center [768, 648] width 81 height 33
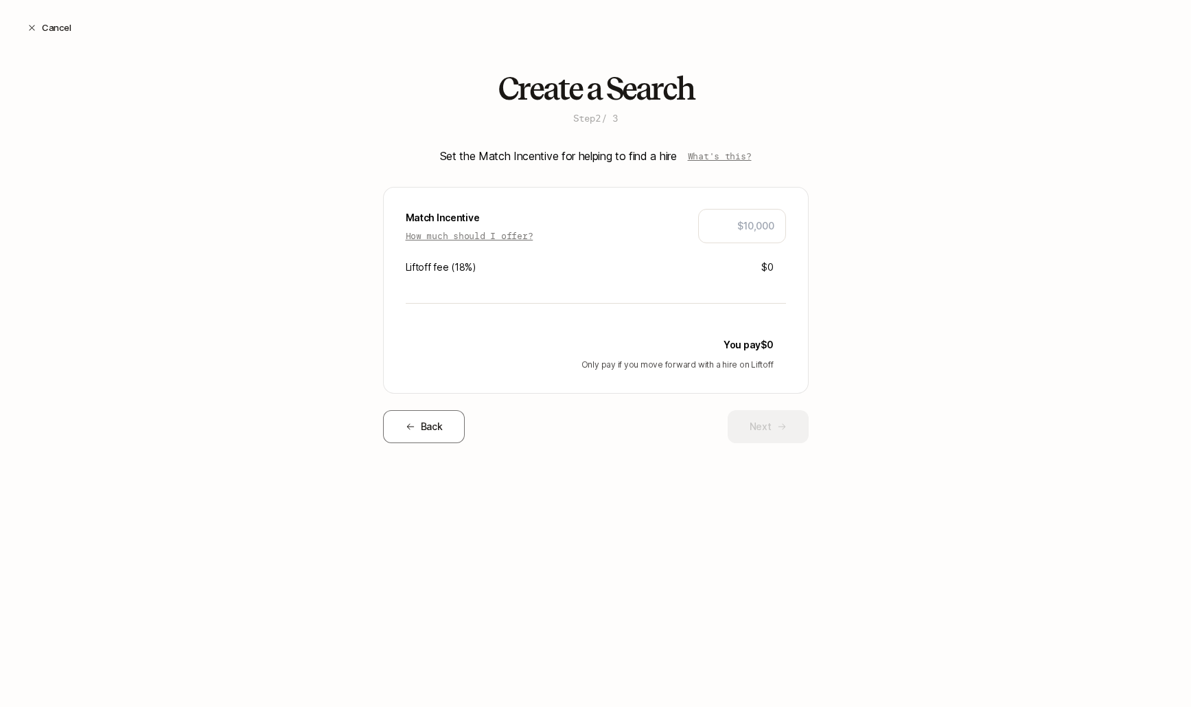
scroll to position [0, 0]
click at [724, 205] on div "Match Incentive How much should I offer? Liftoff fee ( 18 %) $0 You pay $0 Only…" at bounding box center [596, 290] width 426 height 207
click at [728, 227] on input "text" at bounding box center [742, 226] width 65 height 16
click at [510, 233] on p "How much should I offer?" at bounding box center [470, 236] width 128 height 14
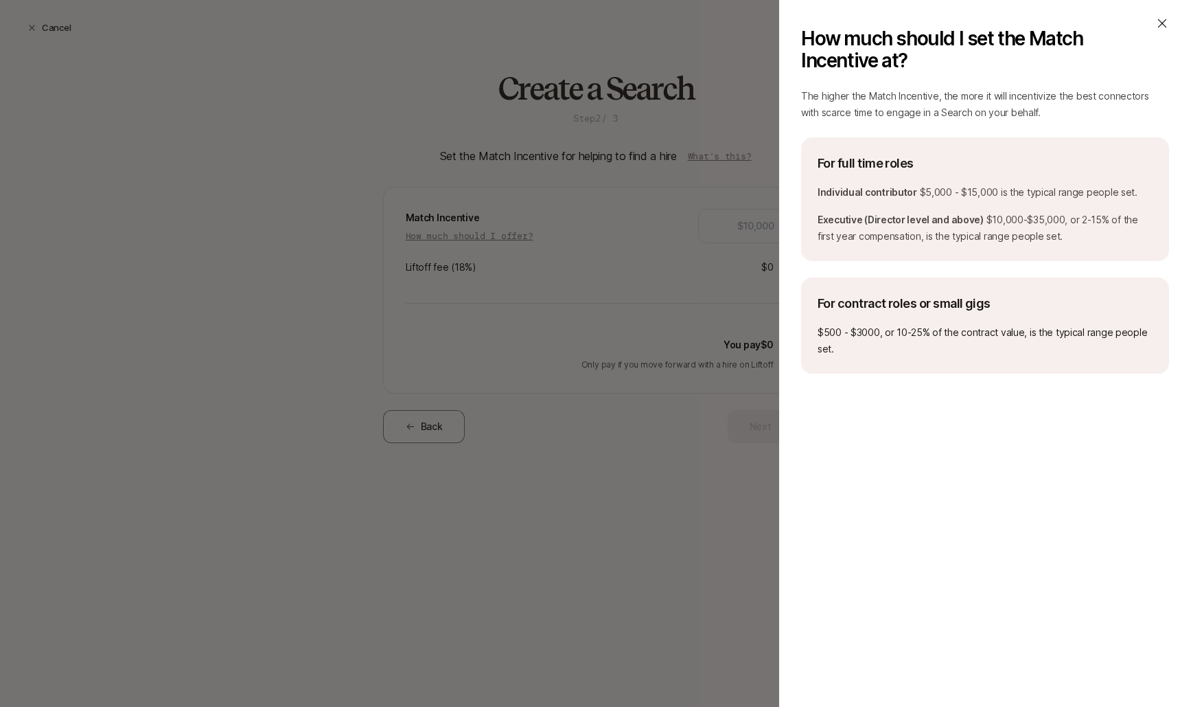
click at [1158, 27] on icon at bounding box center [1163, 23] width 14 height 14
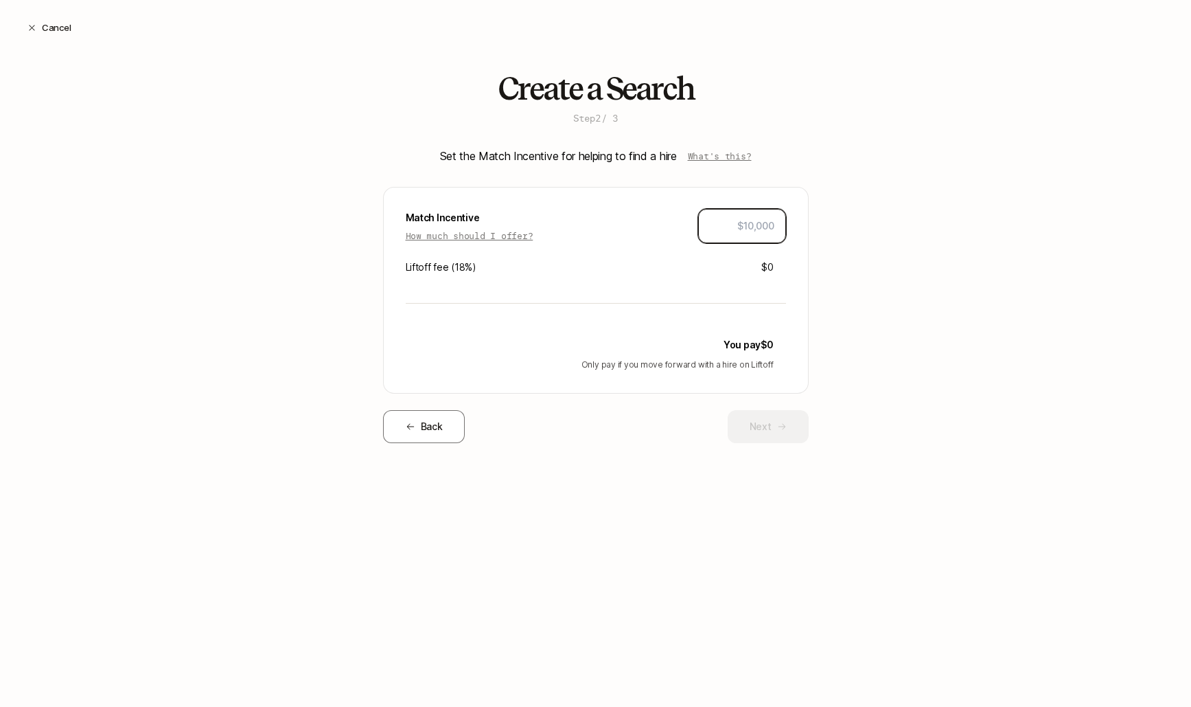
click at [750, 231] on input "text" at bounding box center [742, 226] width 65 height 16
type input "$10,000"
click at [831, 253] on div "Create a Search Step 2 / 3 Set the Match Incentive for helping to find a hire W…" at bounding box center [595, 278] width 1191 height 415
click at [741, 421] on button "Next" at bounding box center [768, 426] width 81 height 33
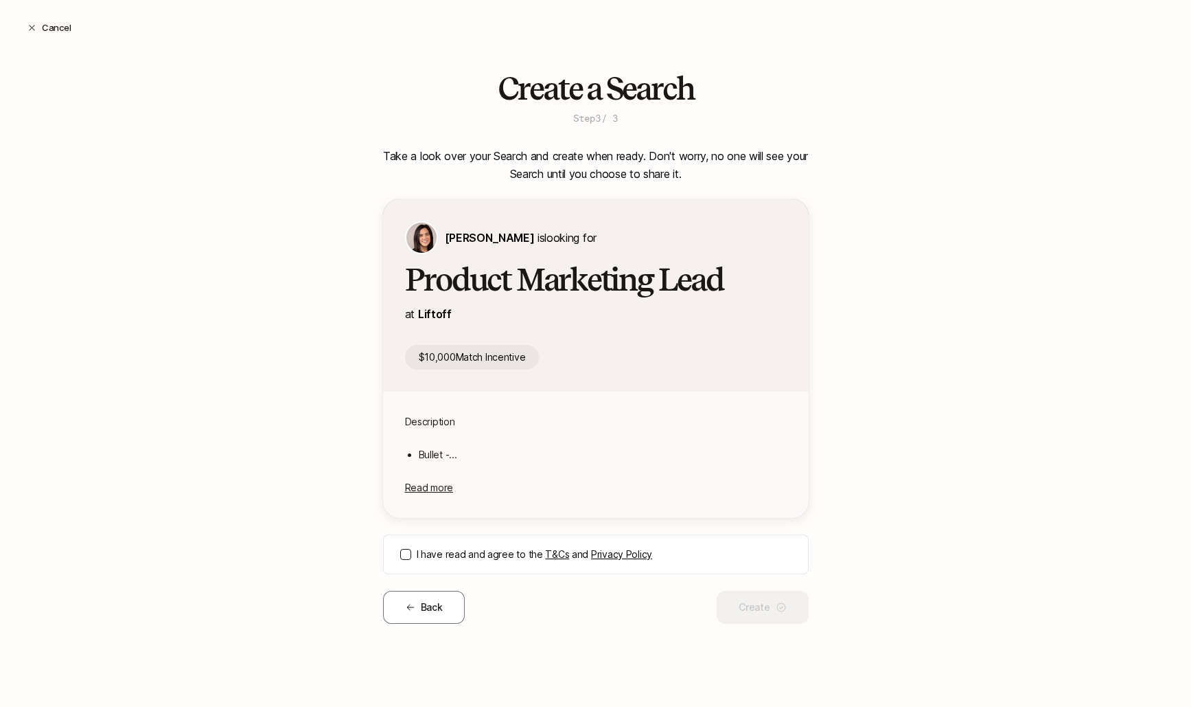
click at [401, 551] on button "I have read and agree to the T&Cs and Privacy Policy" at bounding box center [405, 554] width 11 height 11
click at [756, 607] on button "Create" at bounding box center [762, 606] width 91 height 33
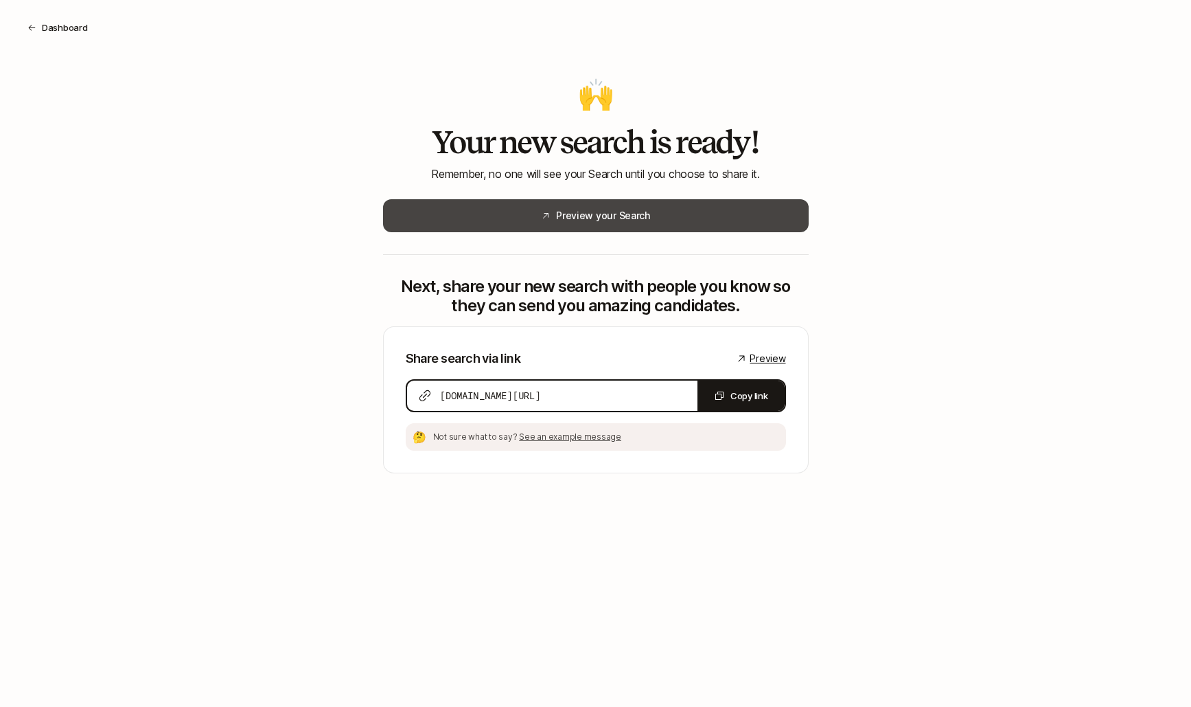
click at [681, 210] on button "Preview your Search" at bounding box center [596, 215] width 426 height 33
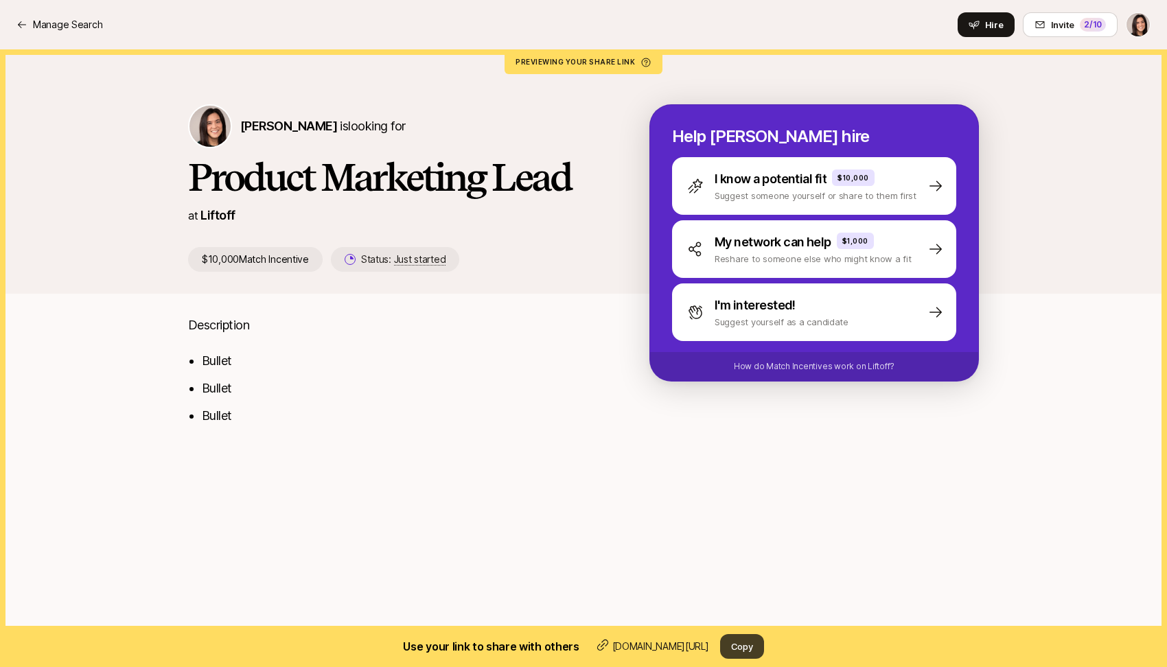
click at [748, 654] on button "Copy" at bounding box center [742, 646] width 44 height 25
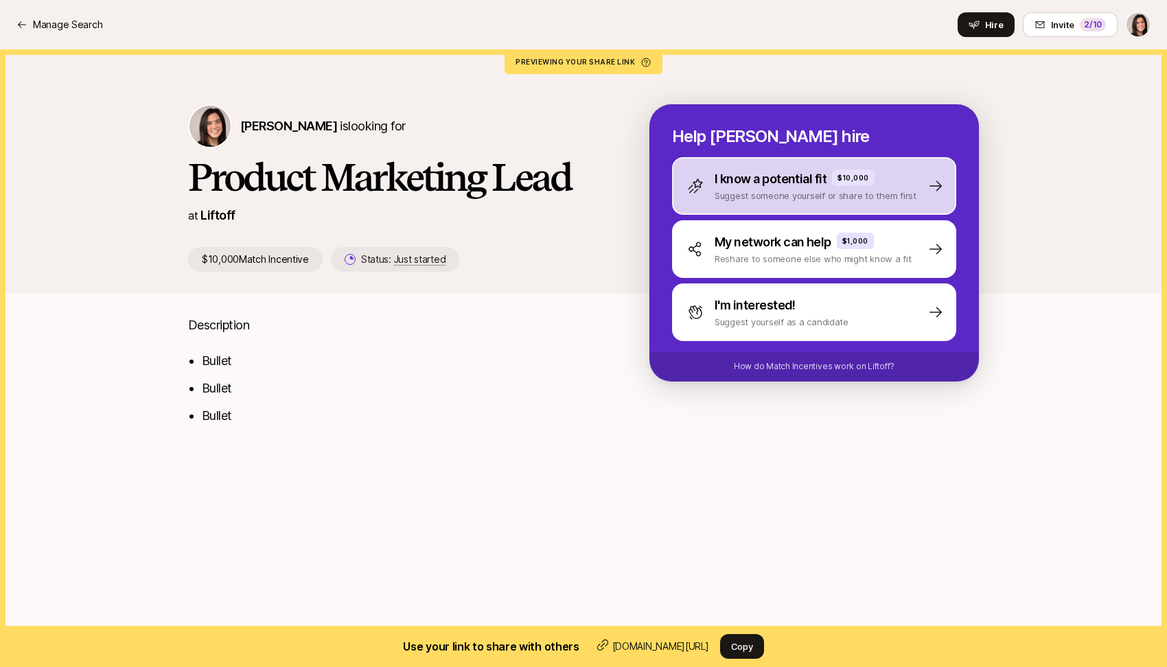
click at [785, 205] on div "I know a potential fit $10,000 Suggest someone yourself or share to them first" at bounding box center [814, 186] width 284 height 58
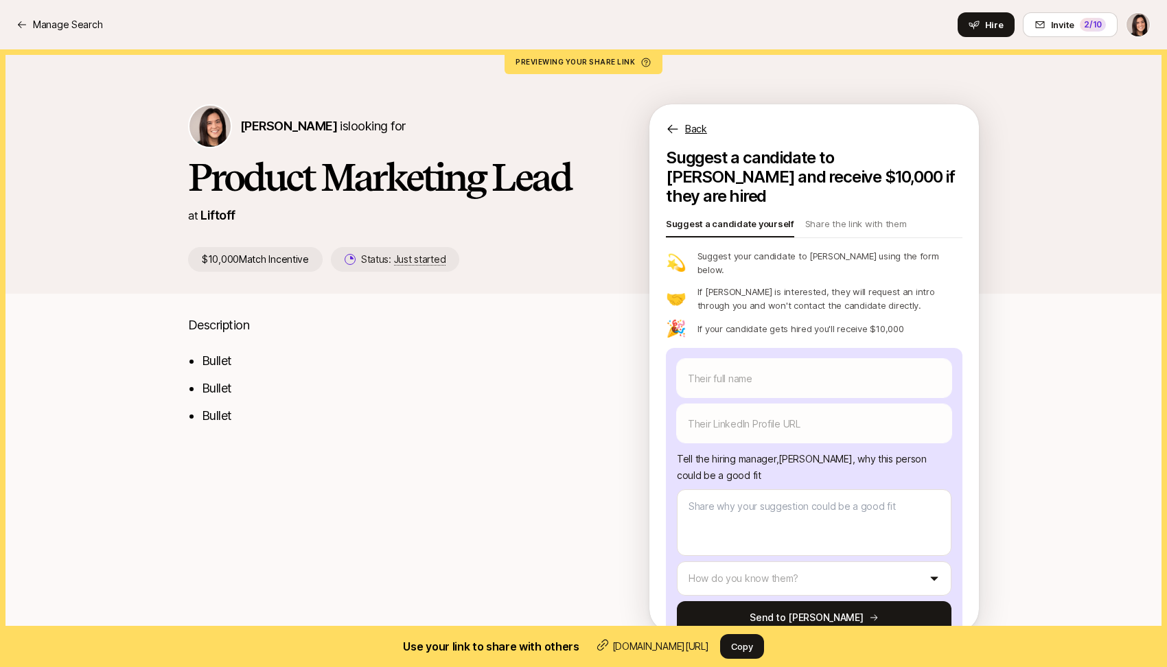
click at [690, 126] on p "Back" at bounding box center [696, 129] width 22 height 16
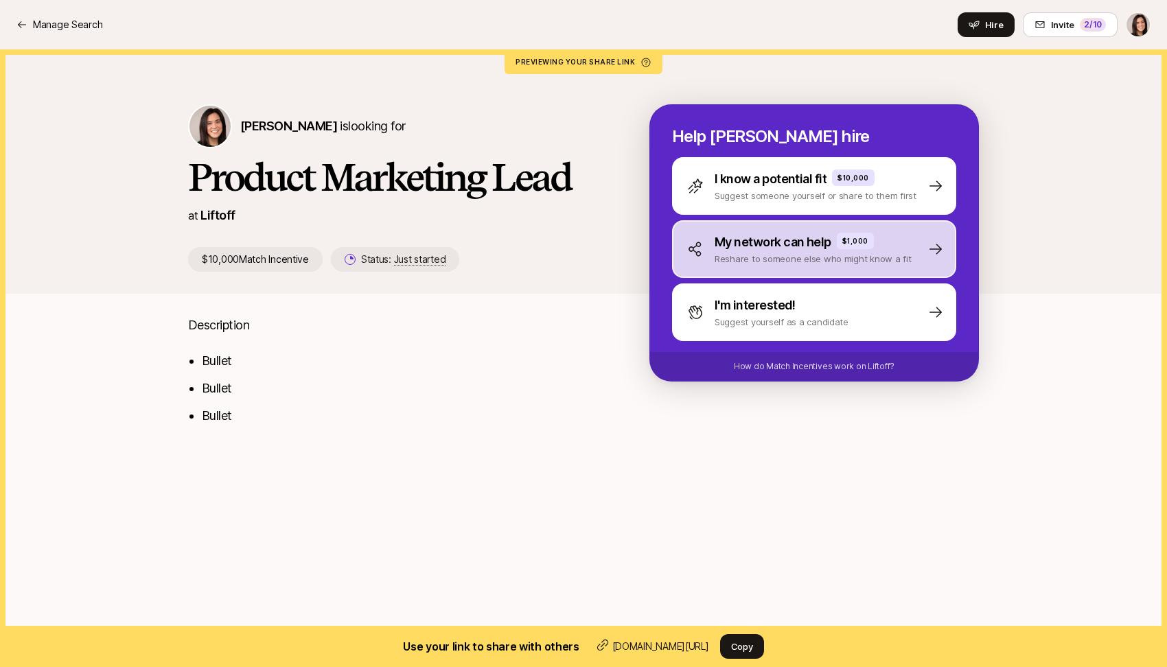
click at [714, 265] on div "My network can help $1,000 Reshare to someone else who might know a fit" at bounding box center [814, 249] width 284 height 58
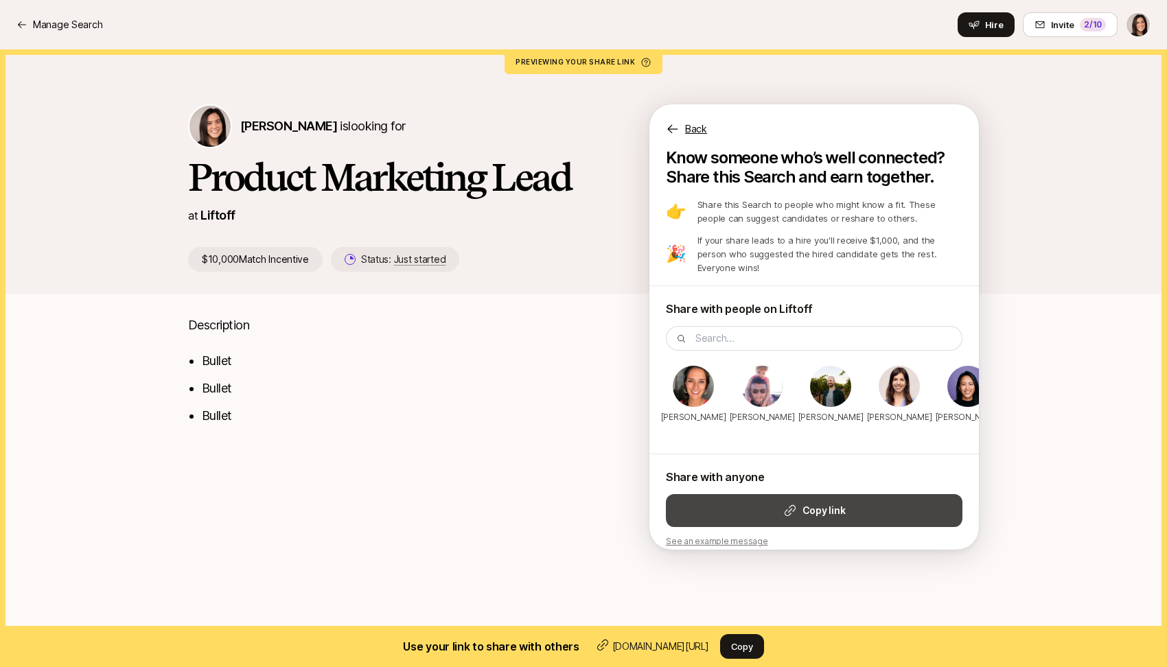
click at [742, 494] on button "Copy link" at bounding box center [814, 510] width 297 height 33
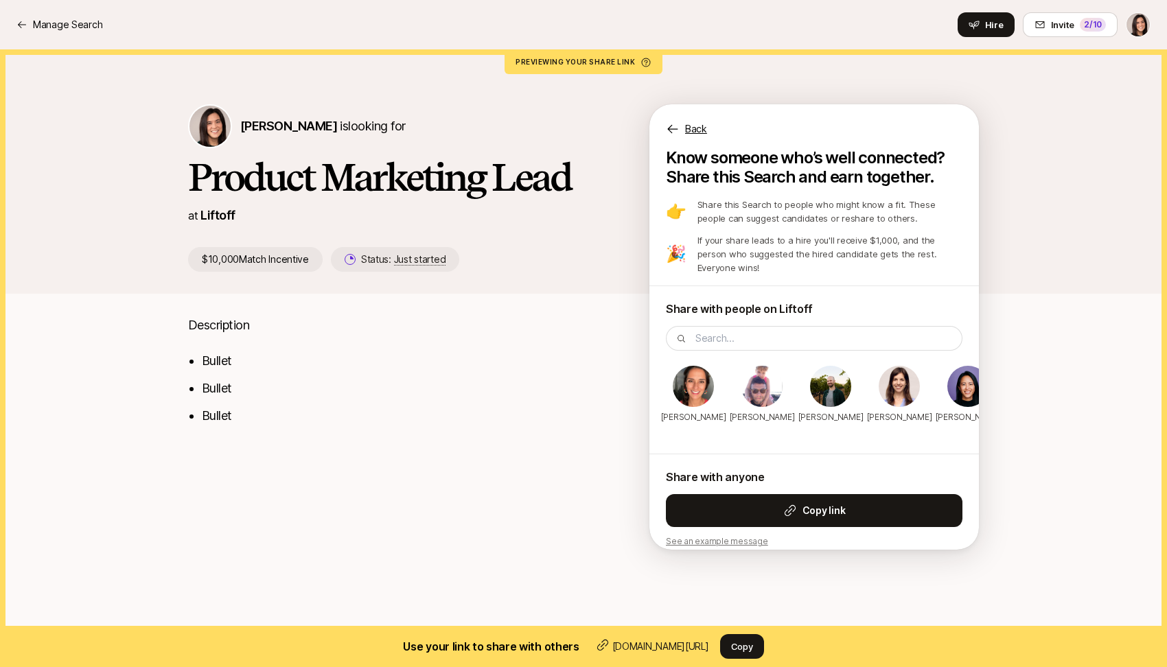
click at [693, 133] on p "Back" at bounding box center [696, 129] width 22 height 16
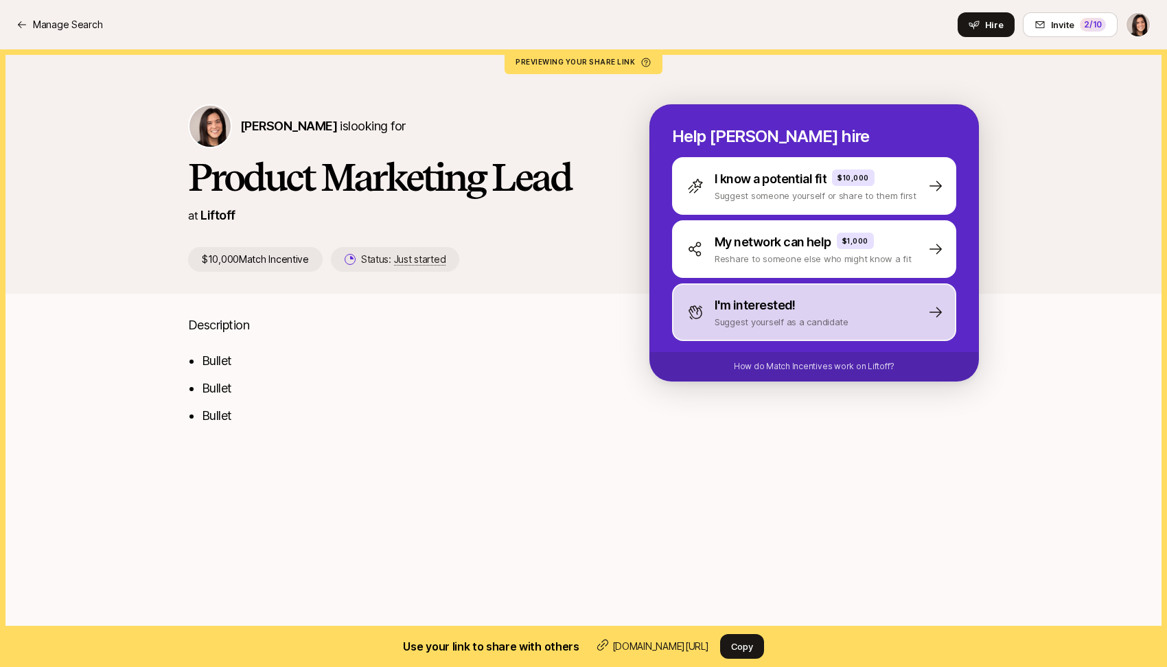
click at [788, 324] on p "Suggest yourself as a candidate" at bounding box center [782, 322] width 134 height 14
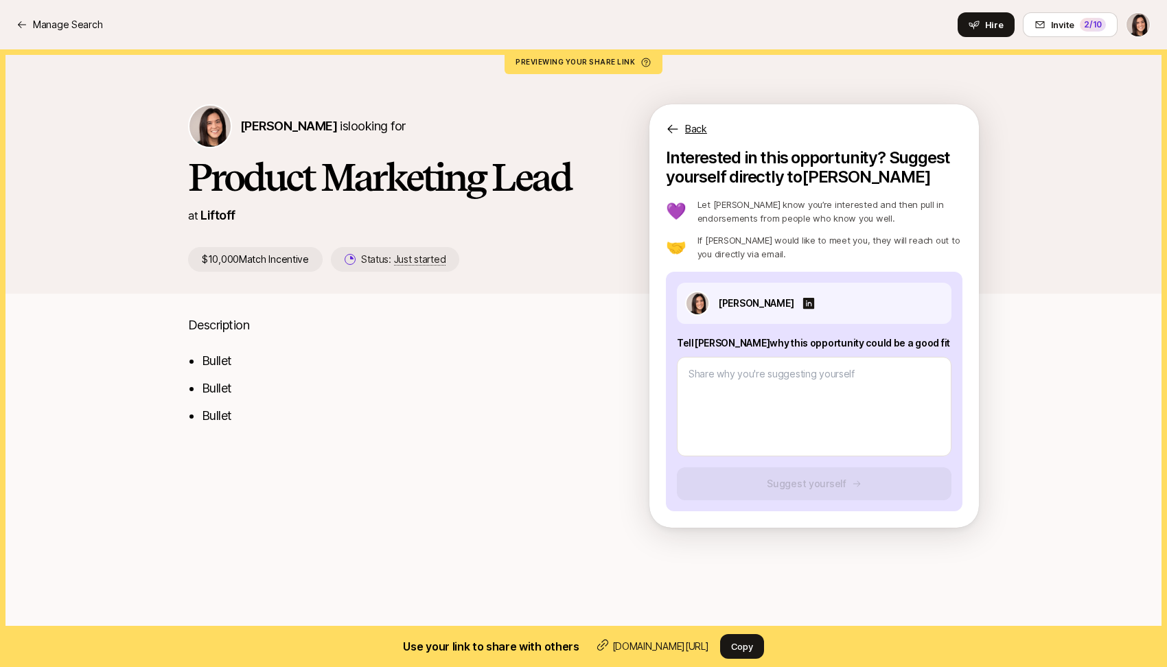
click at [691, 132] on p "Back" at bounding box center [696, 129] width 22 height 16
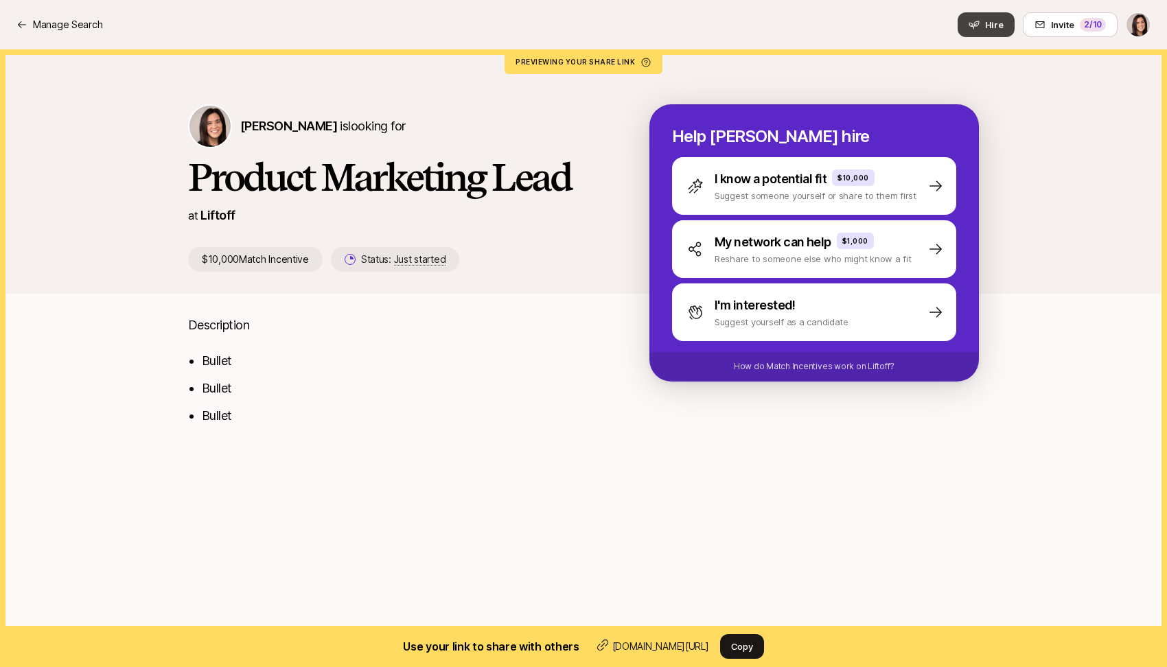
click at [980, 29] on icon at bounding box center [974, 24] width 11 height 11
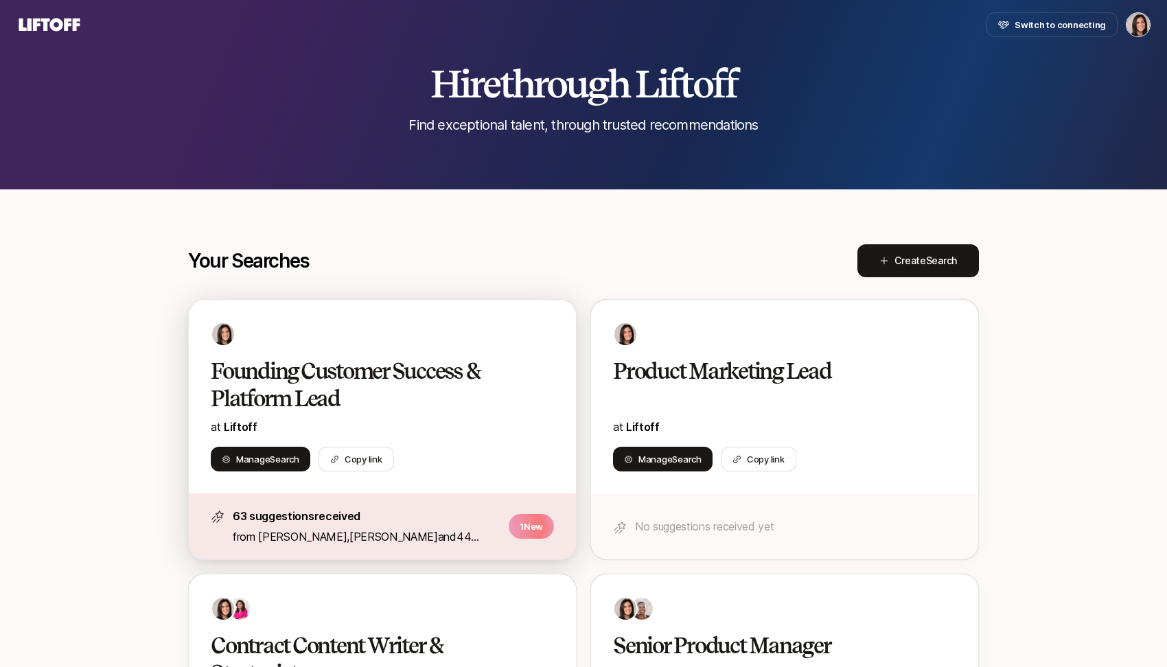
scroll to position [83, 0]
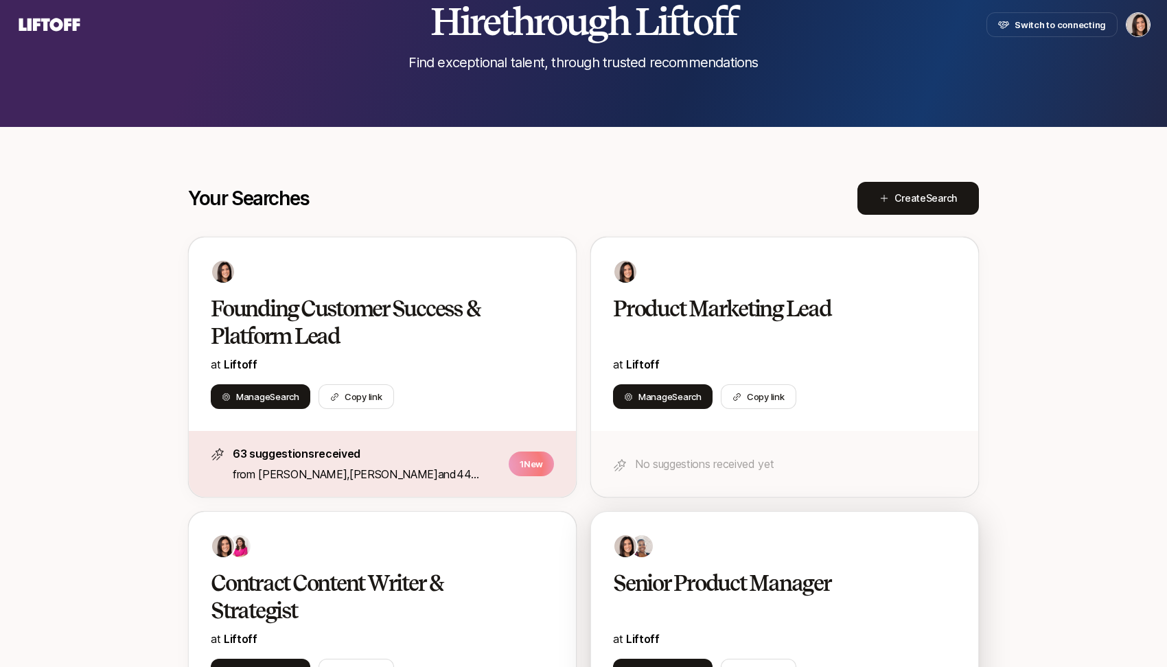
click at [681, 549] on div at bounding box center [784, 546] width 343 height 25
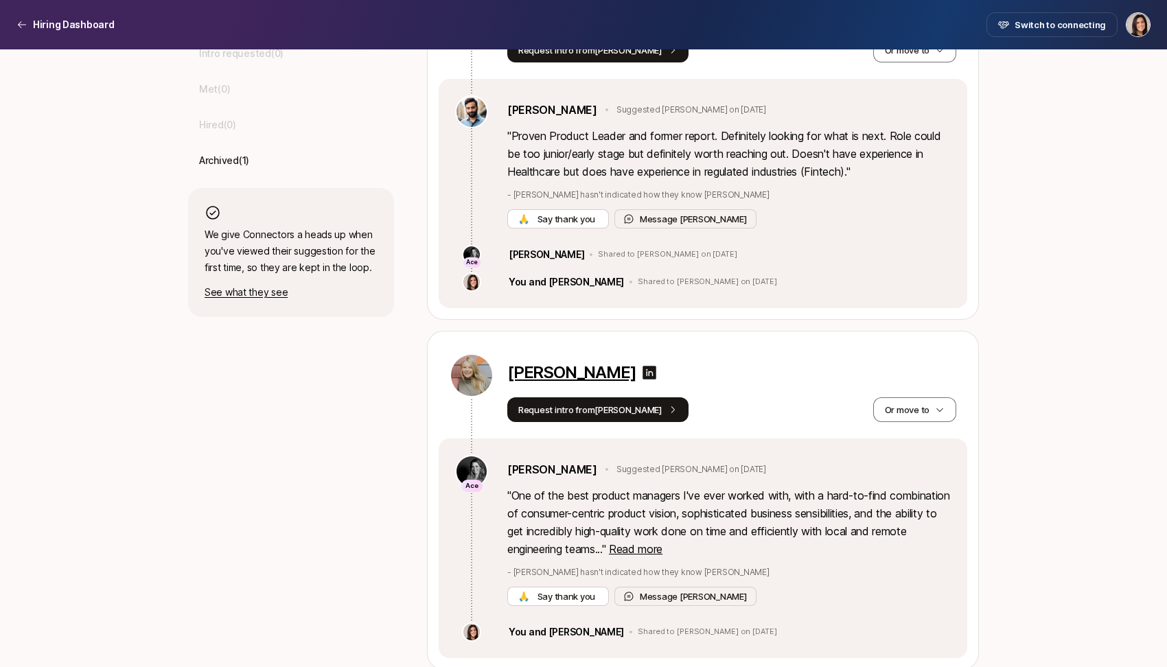
scroll to position [523, 0]
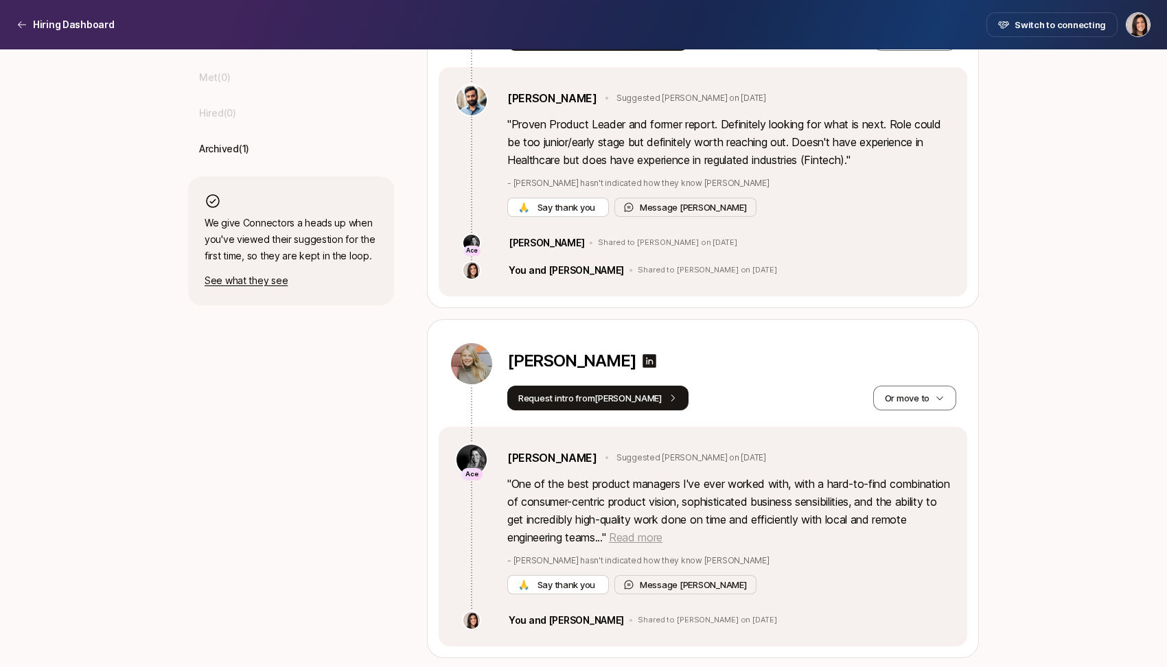
click at [662, 536] on span "Read more" at bounding box center [636, 538] width 54 height 14
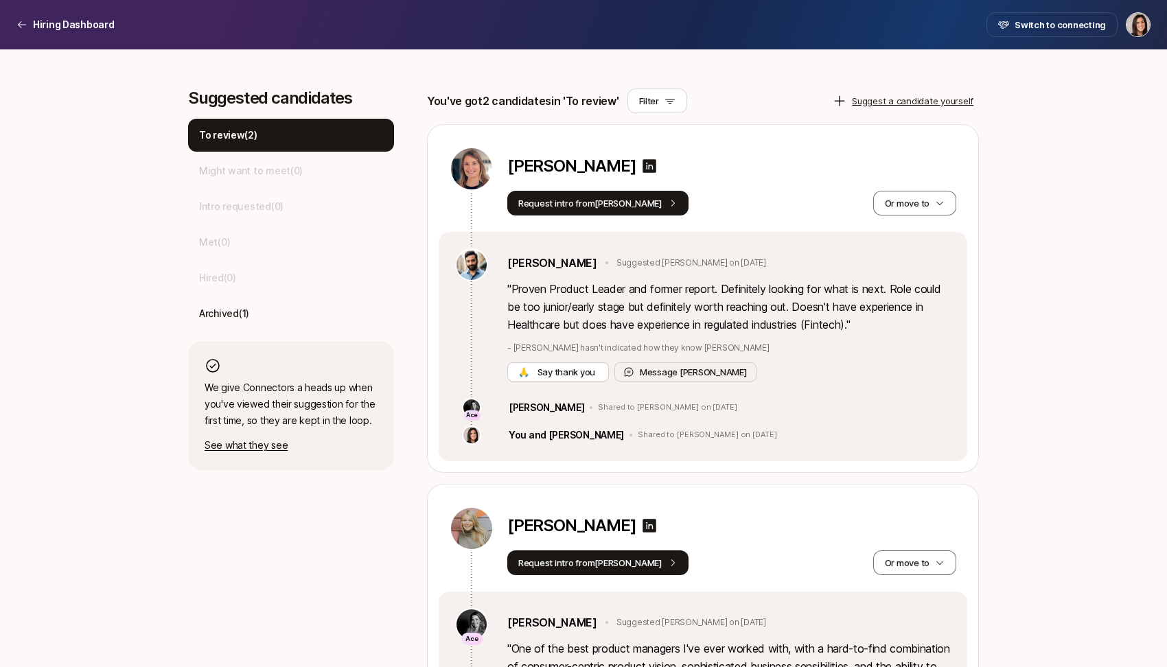
scroll to position [345, 0]
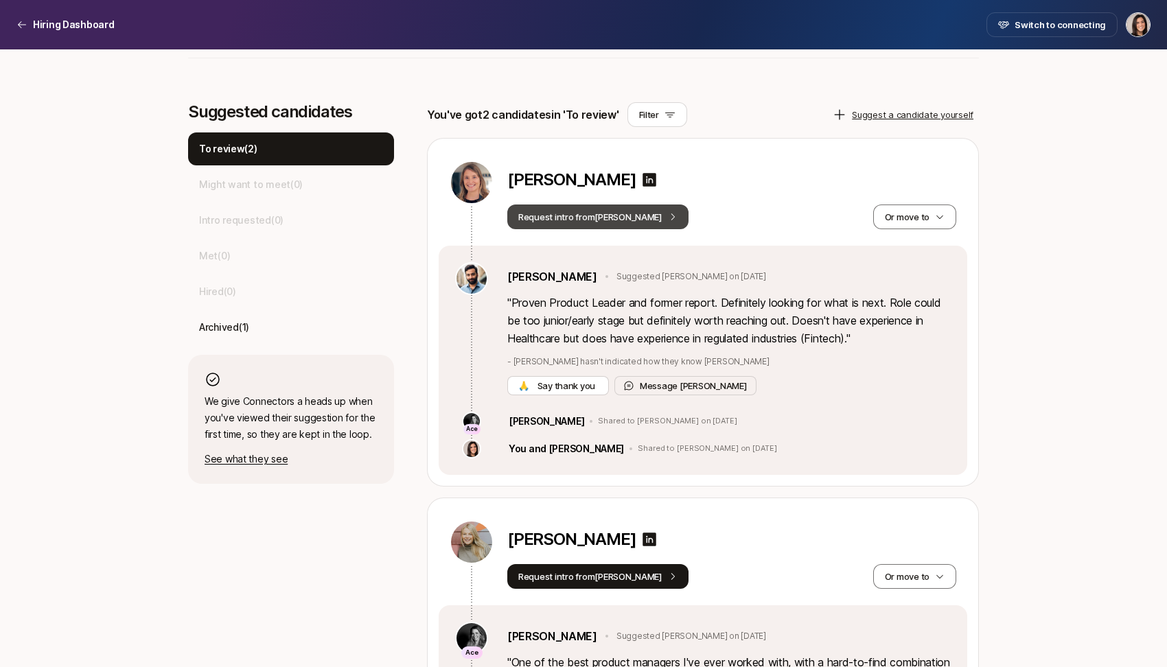
click at [584, 223] on button "Request intro from [PERSON_NAME]" at bounding box center [597, 217] width 181 height 25
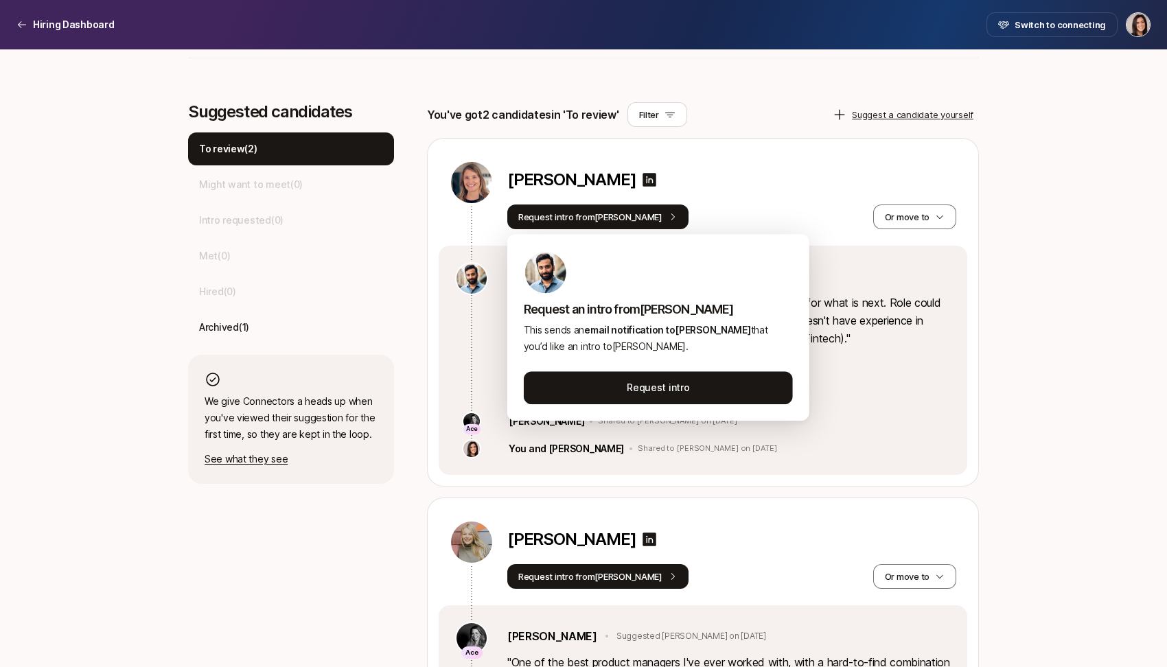
click at [696, 197] on div "[PERSON_NAME]" at bounding box center [731, 183] width 449 height 44
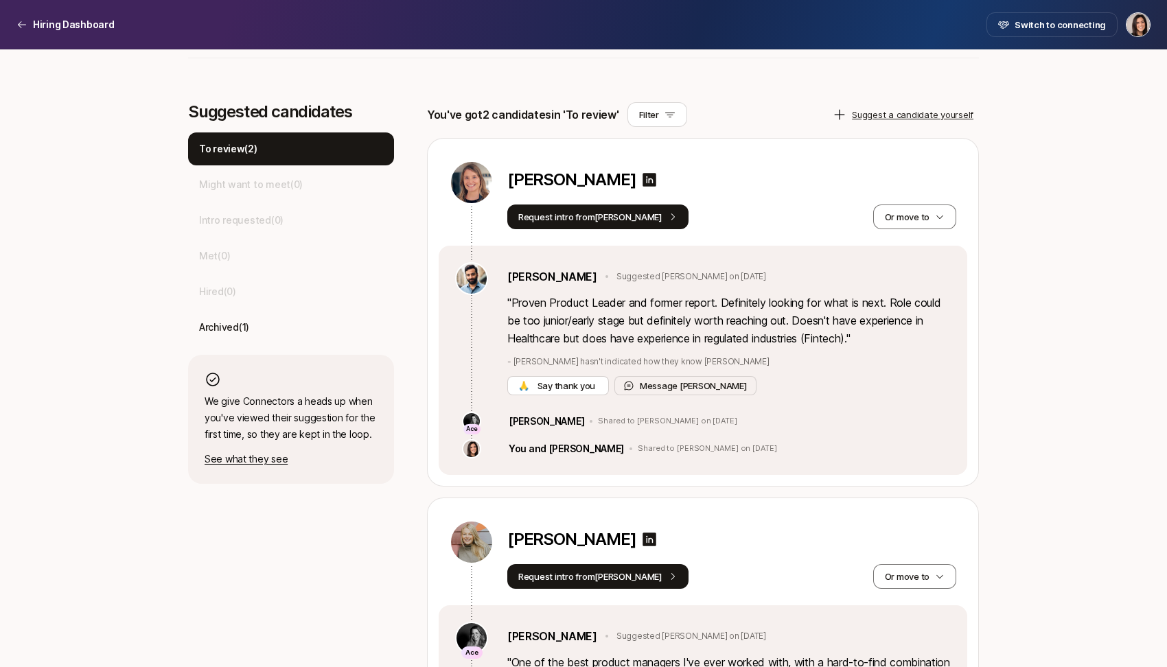
click at [919, 236] on div "[PERSON_NAME] Request intro from [PERSON_NAME] move to" at bounding box center [703, 192] width 529 height 107
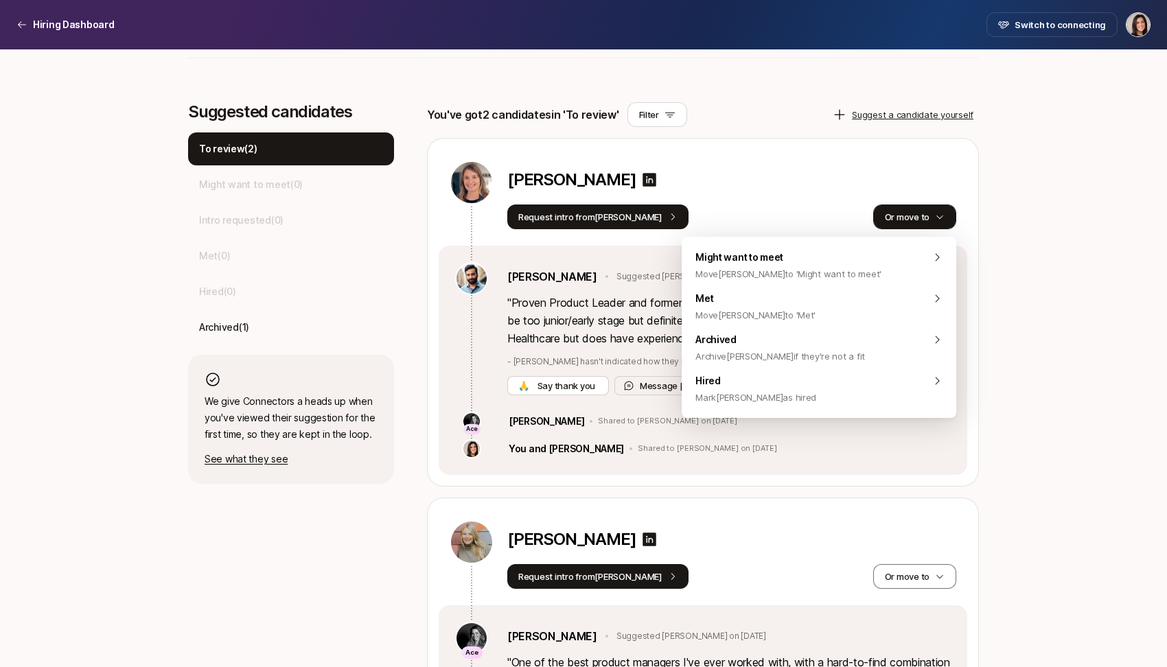
click at [921, 222] on button "Or move to" at bounding box center [914, 217] width 83 height 25
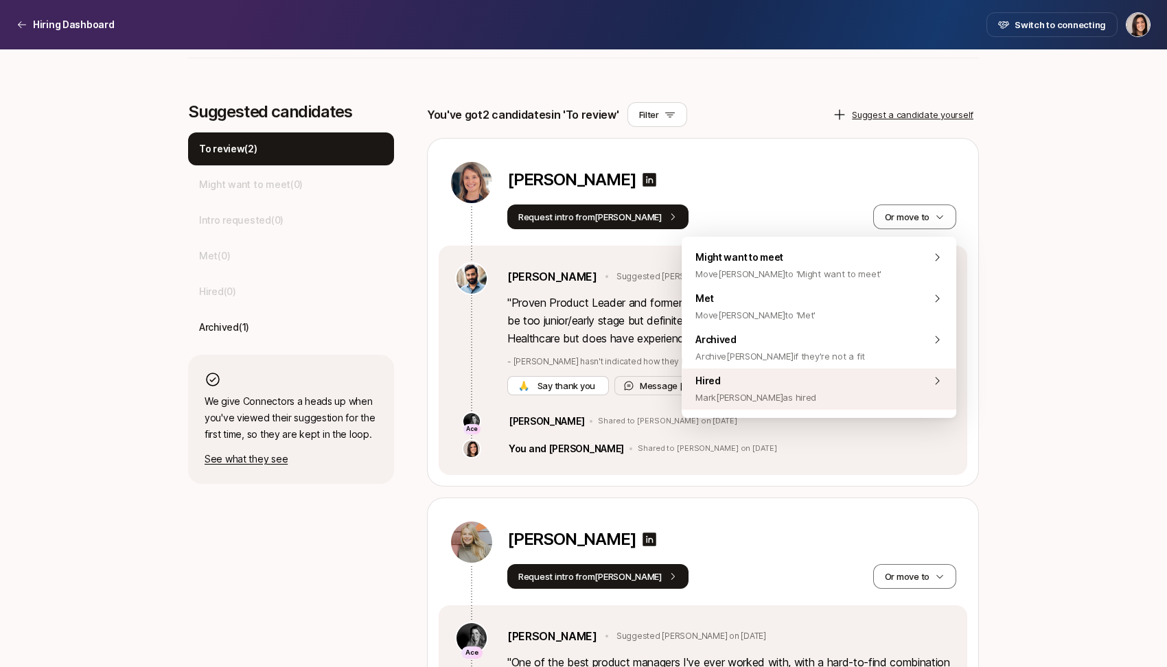
click at [829, 397] on div "Hired [PERSON_NAME] [PERSON_NAME] as hired" at bounding box center [819, 389] width 275 height 41
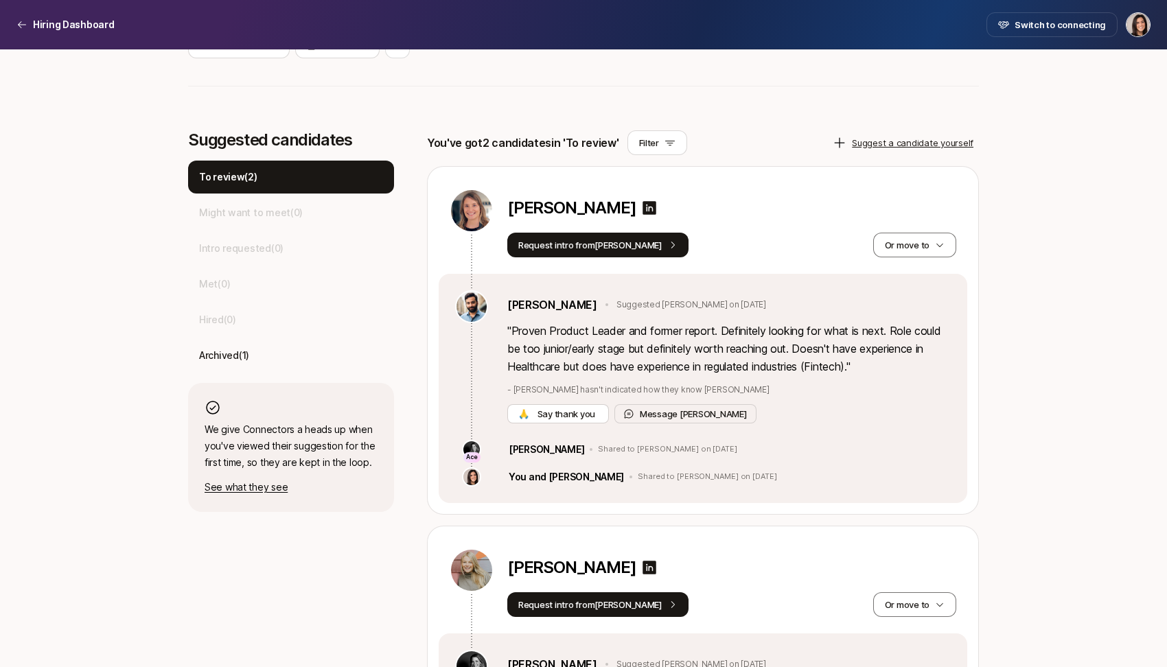
scroll to position [314, 0]
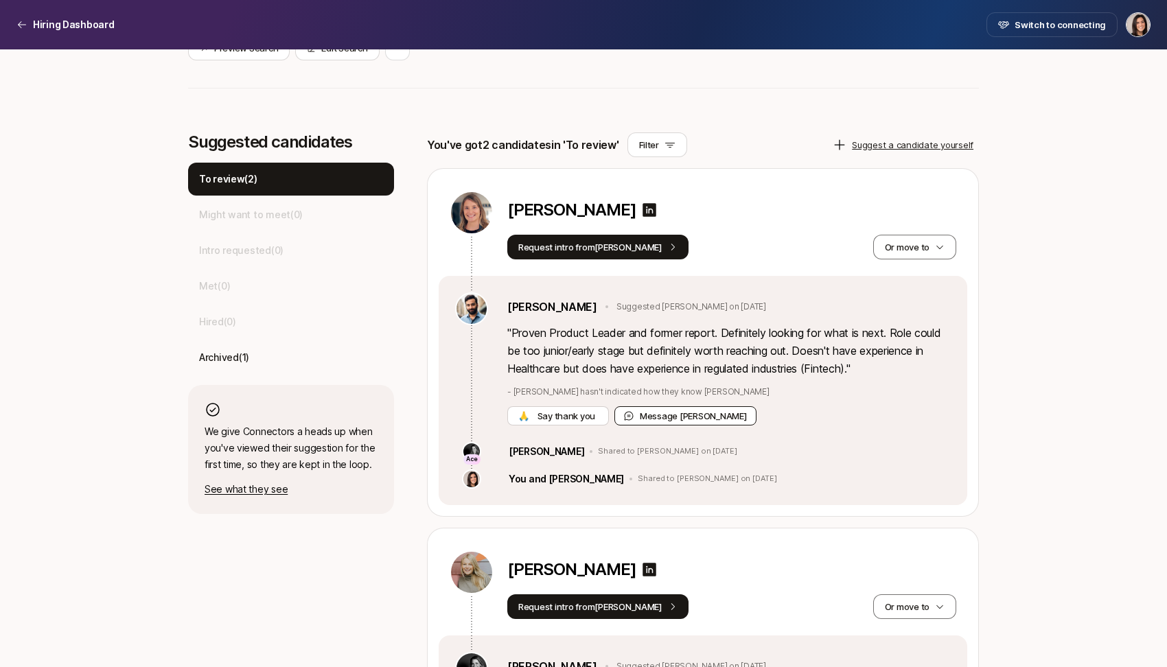
click at [687, 419] on button "Message [PERSON_NAME]" at bounding box center [686, 415] width 142 height 19
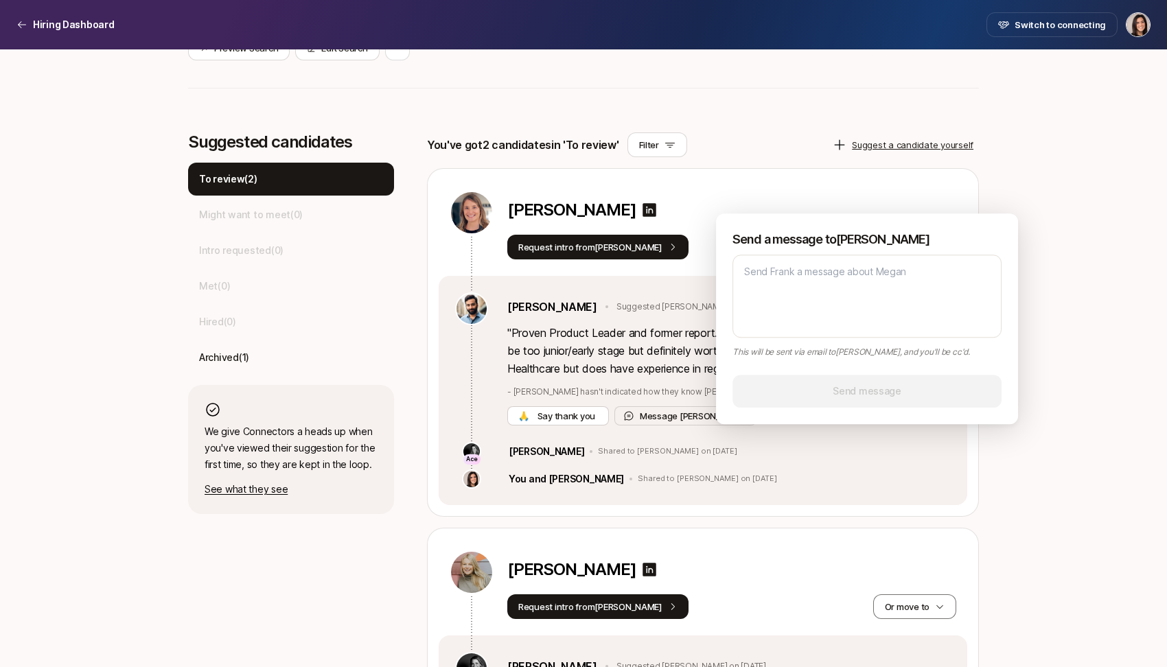
click at [840, 183] on div "[PERSON_NAME] Request intro from [PERSON_NAME] move to" at bounding box center [703, 222] width 529 height 107
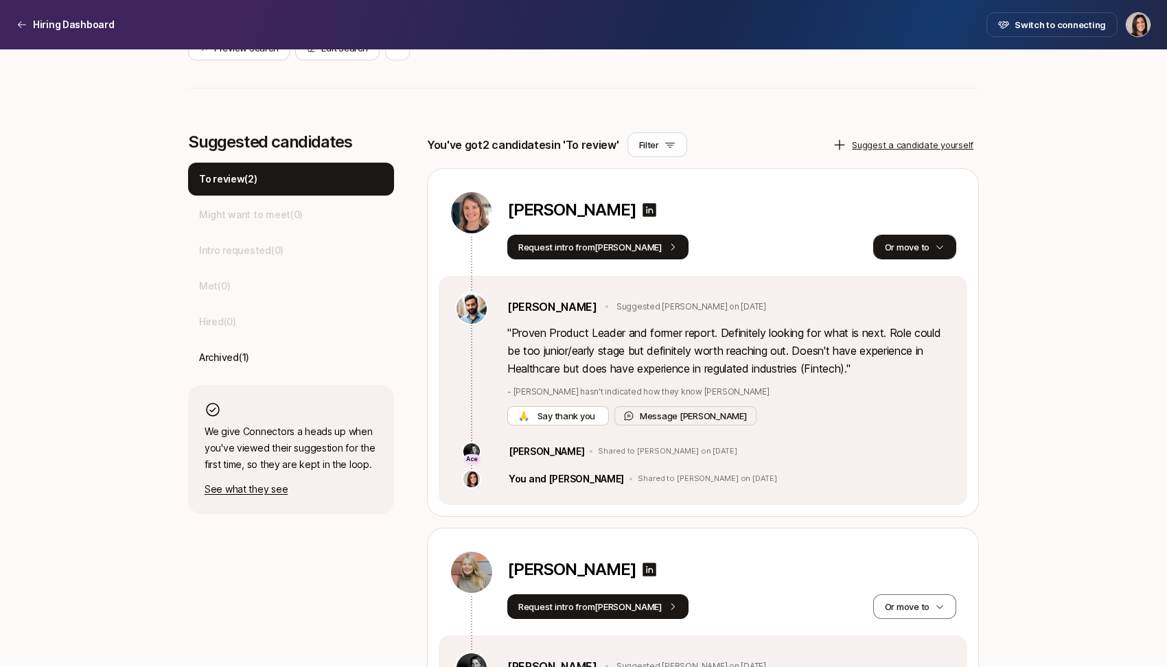
click at [906, 251] on button "Or move to" at bounding box center [914, 247] width 83 height 25
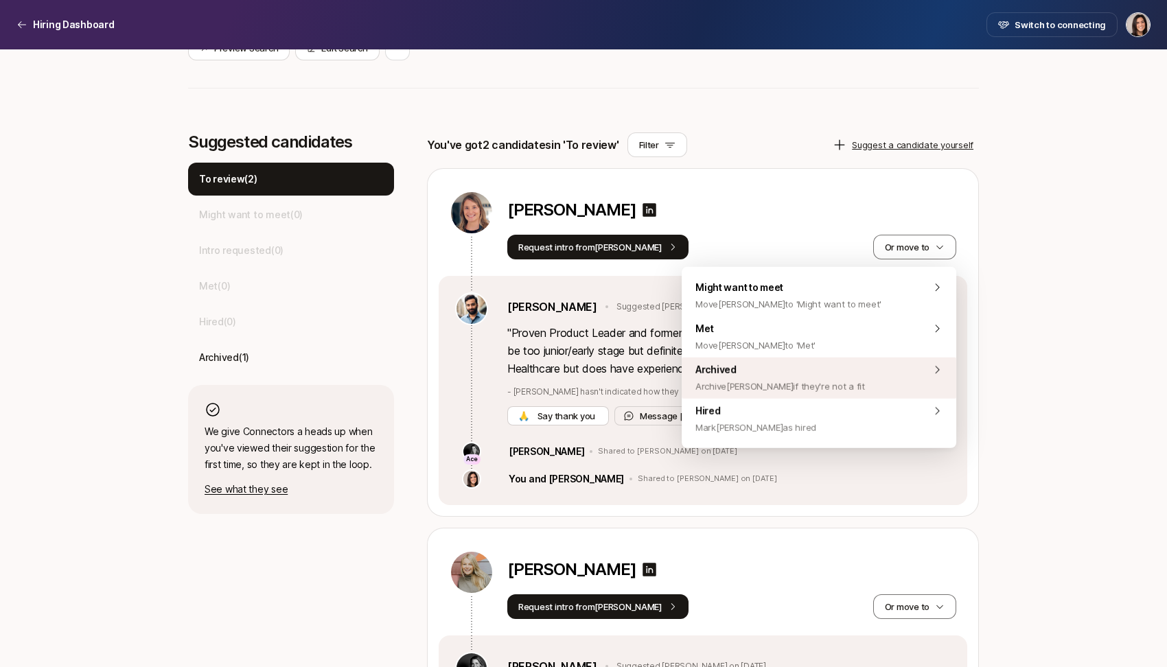
click at [850, 380] on div "Archived Archive [PERSON_NAME] if they're not a fit" at bounding box center [819, 378] width 275 height 41
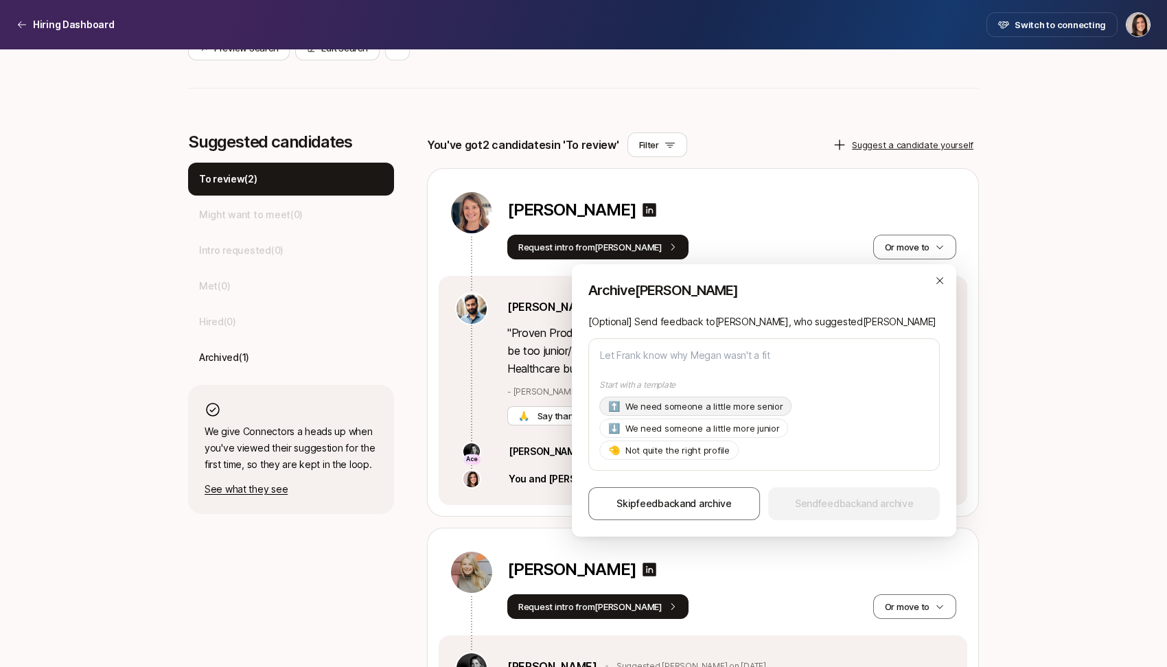
click at [742, 413] on p "We need someone a little more senior" at bounding box center [705, 407] width 158 height 14
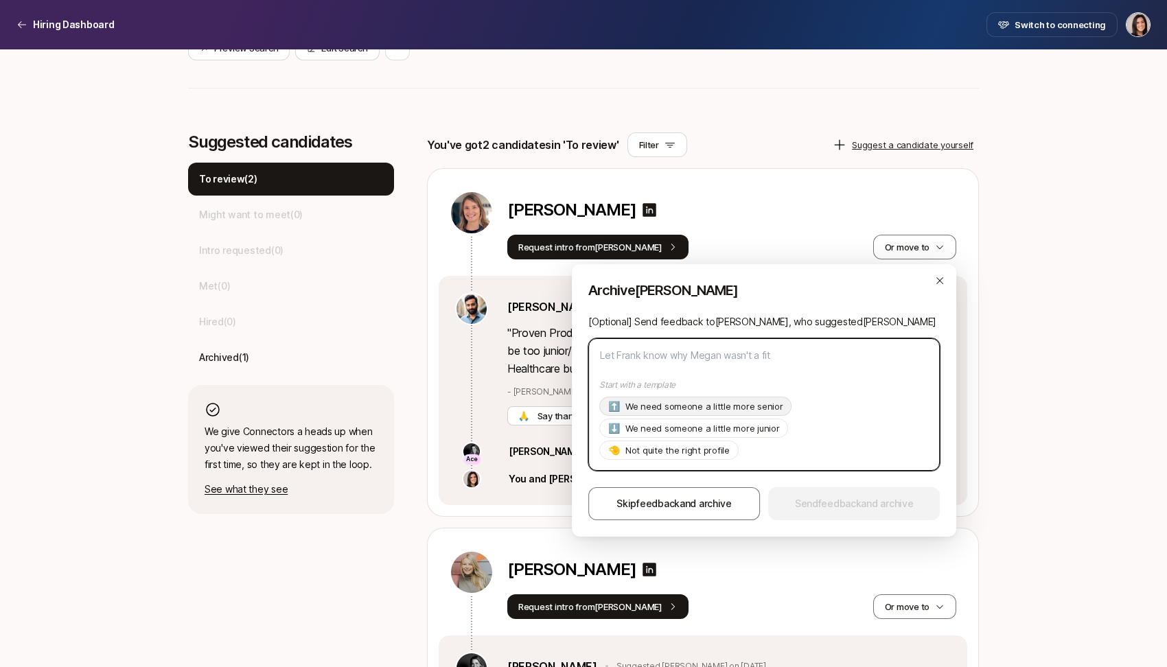
type textarea "x"
type textarea "Hi [PERSON_NAME], Thanks so much for suggesting [PERSON_NAME]! As of now we're …"
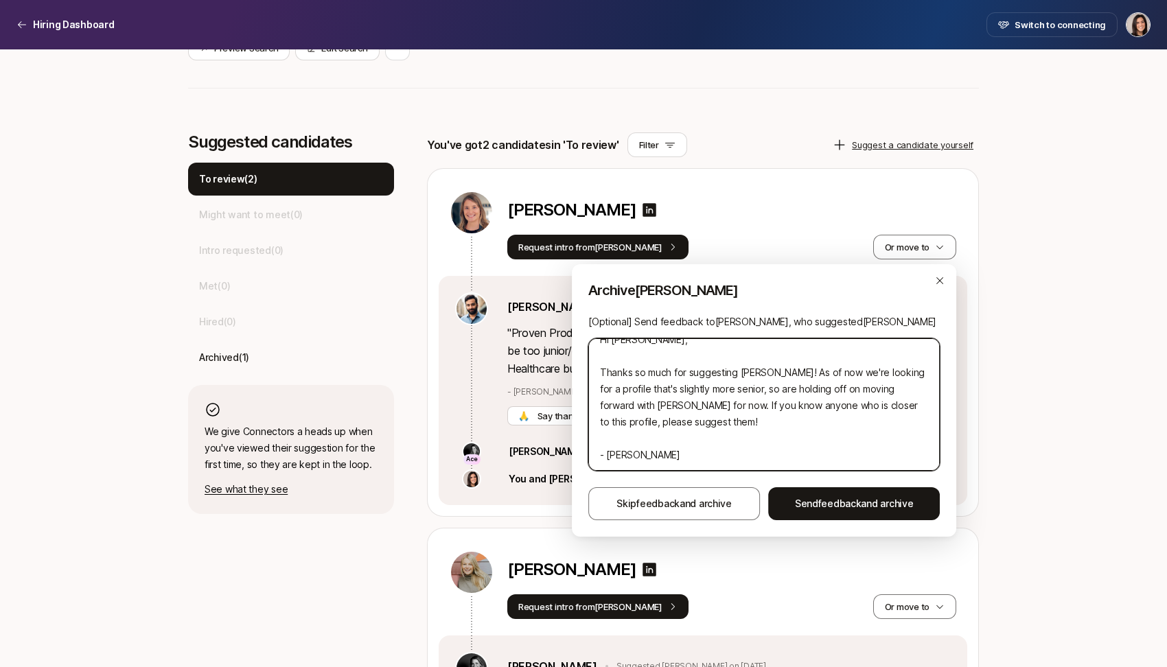
scroll to position [0, 0]
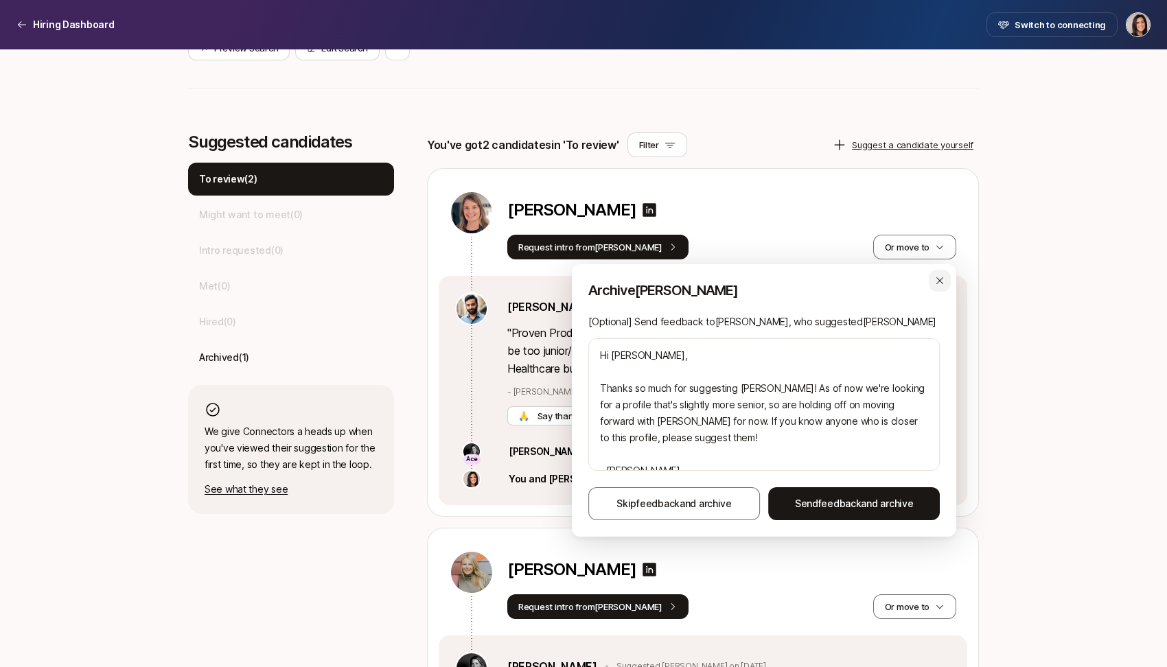
click at [934, 286] on div "button" at bounding box center [940, 281] width 22 height 22
type textarea "x"
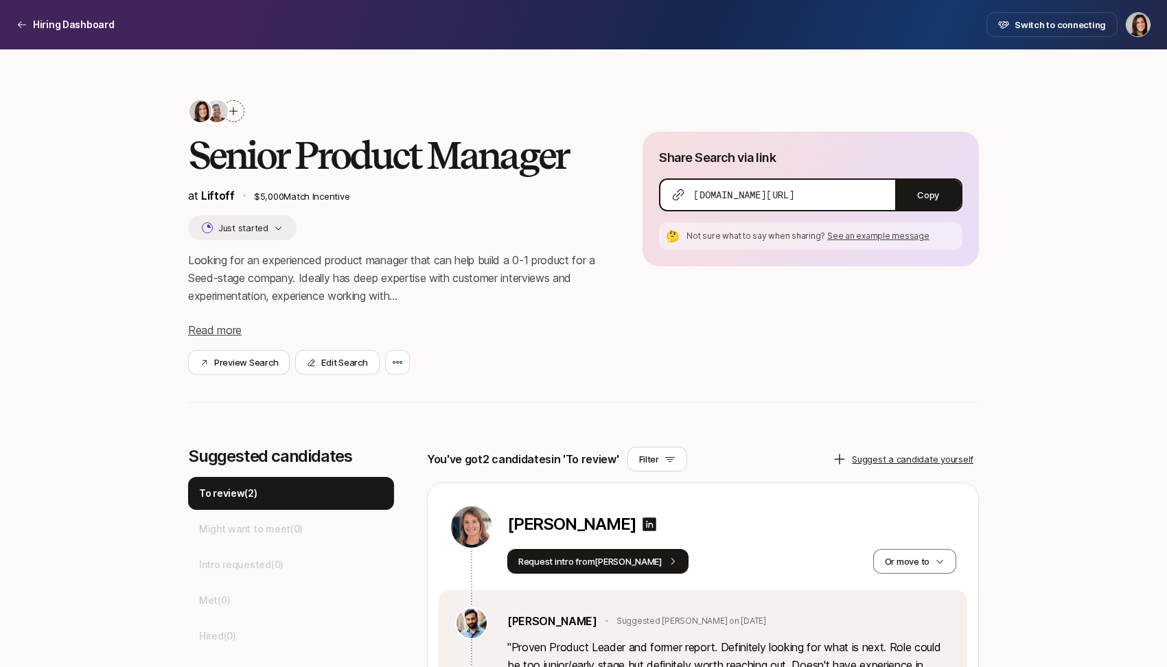
click at [512, 323] on div "Looking for an experienced product manager that can help build a 0-1 product fo…" at bounding box center [393, 295] width 411 height 88
click at [240, 115] on div at bounding box center [233, 111] width 22 height 22
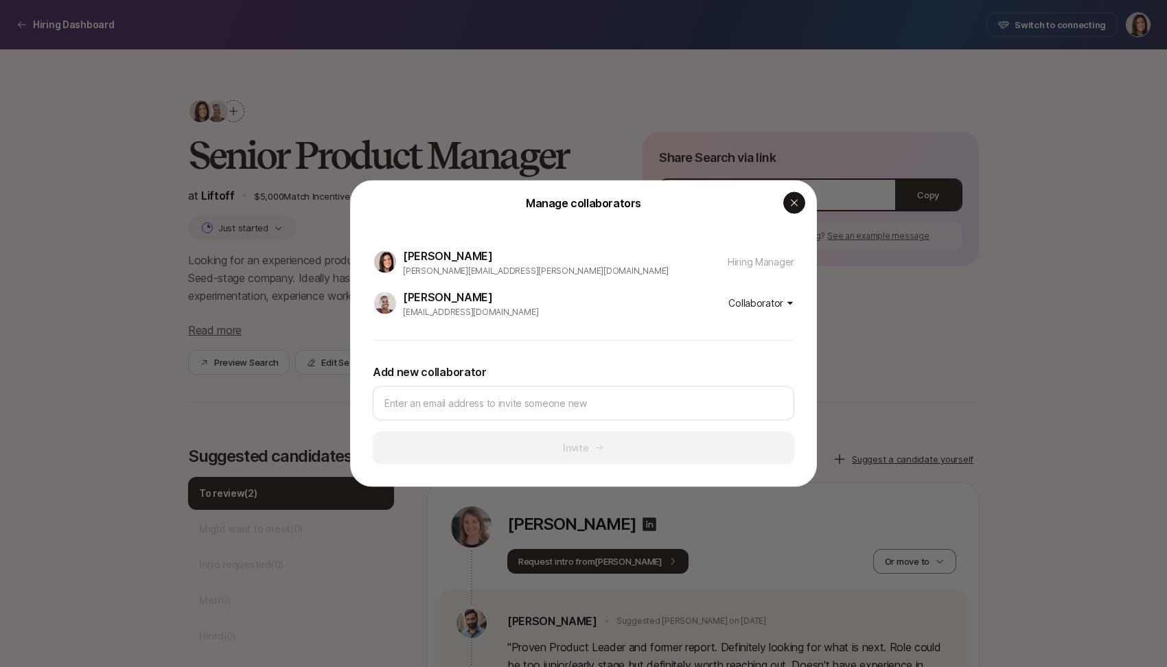
click at [796, 206] on icon "button" at bounding box center [794, 203] width 11 height 11
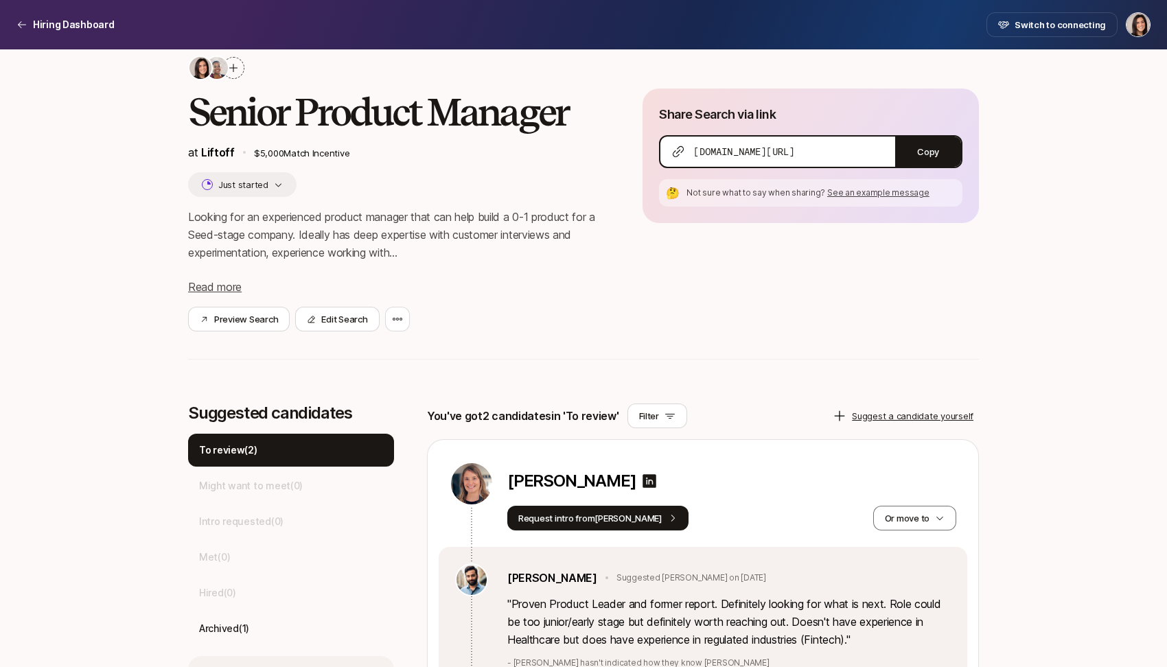
scroll to position [1, 0]
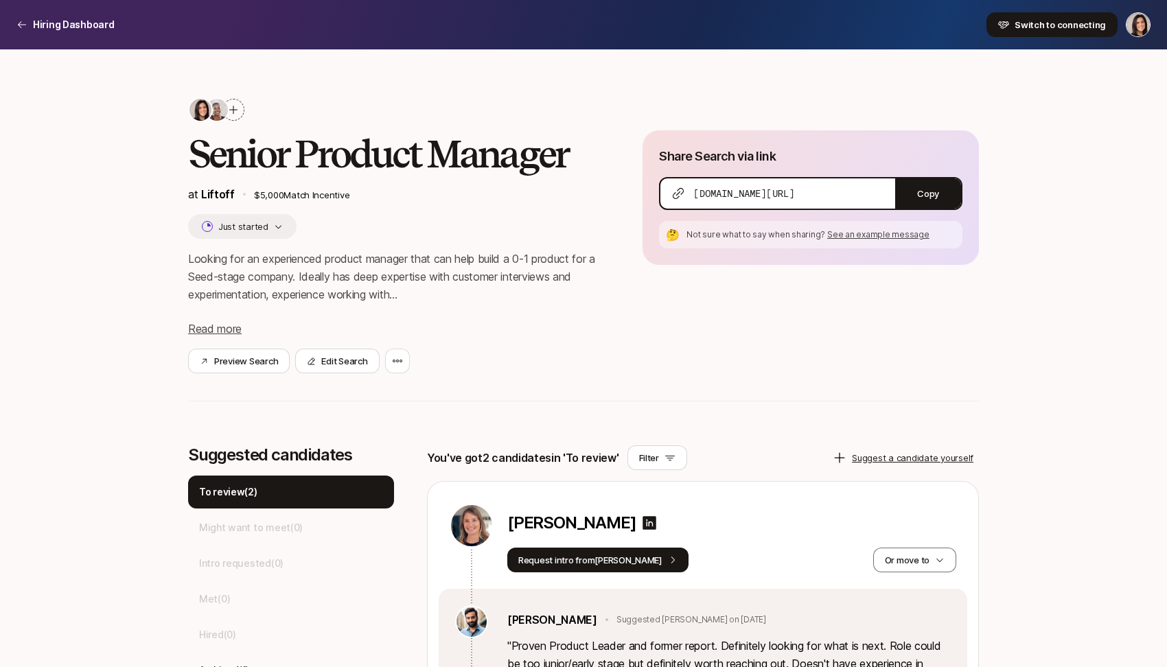
click at [1050, 29] on span "Switch to connecting" at bounding box center [1060, 25] width 91 height 14
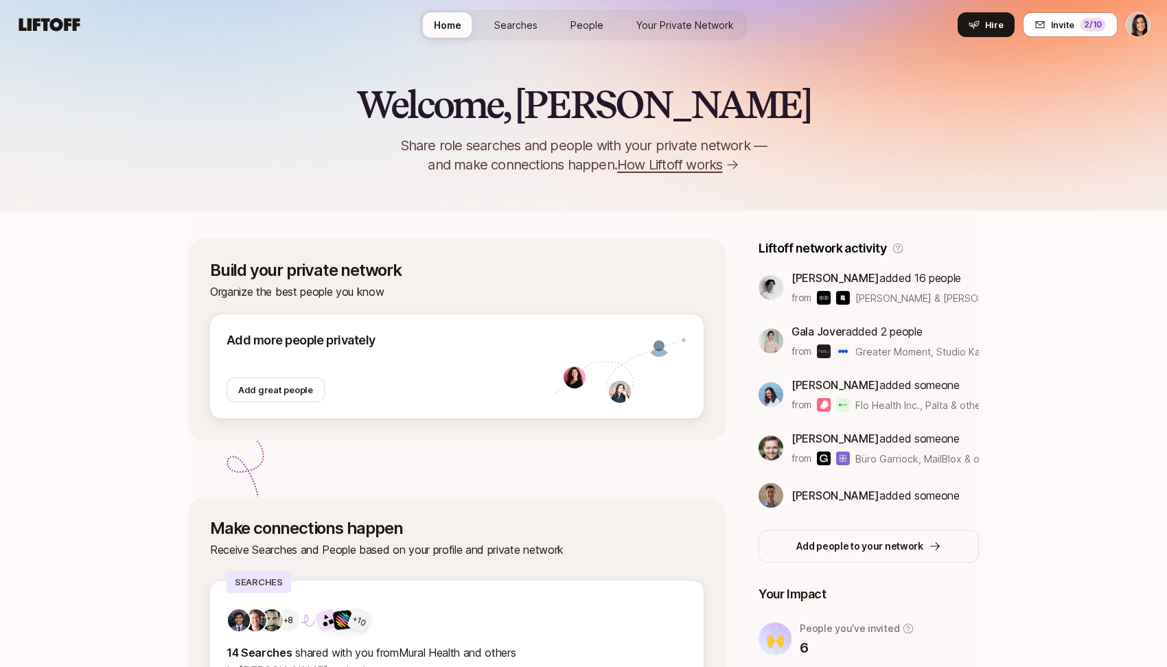
click at [525, 30] on span "Searches" at bounding box center [515, 25] width 43 height 12
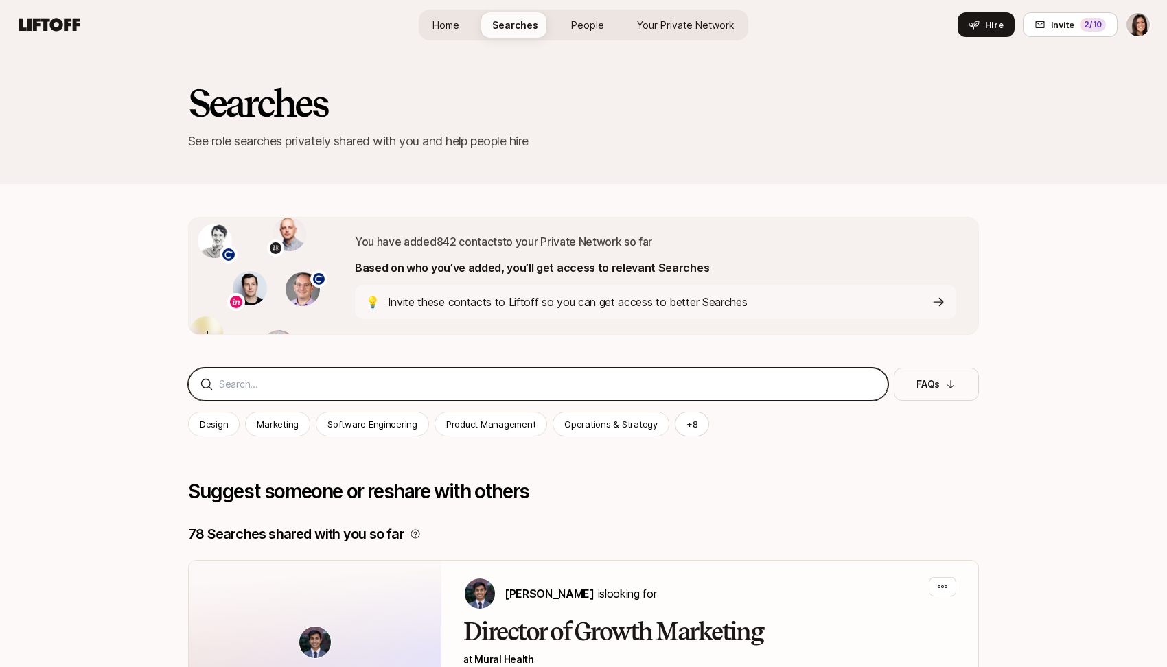
click at [374, 390] on input at bounding box center [548, 384] width 658 height 16
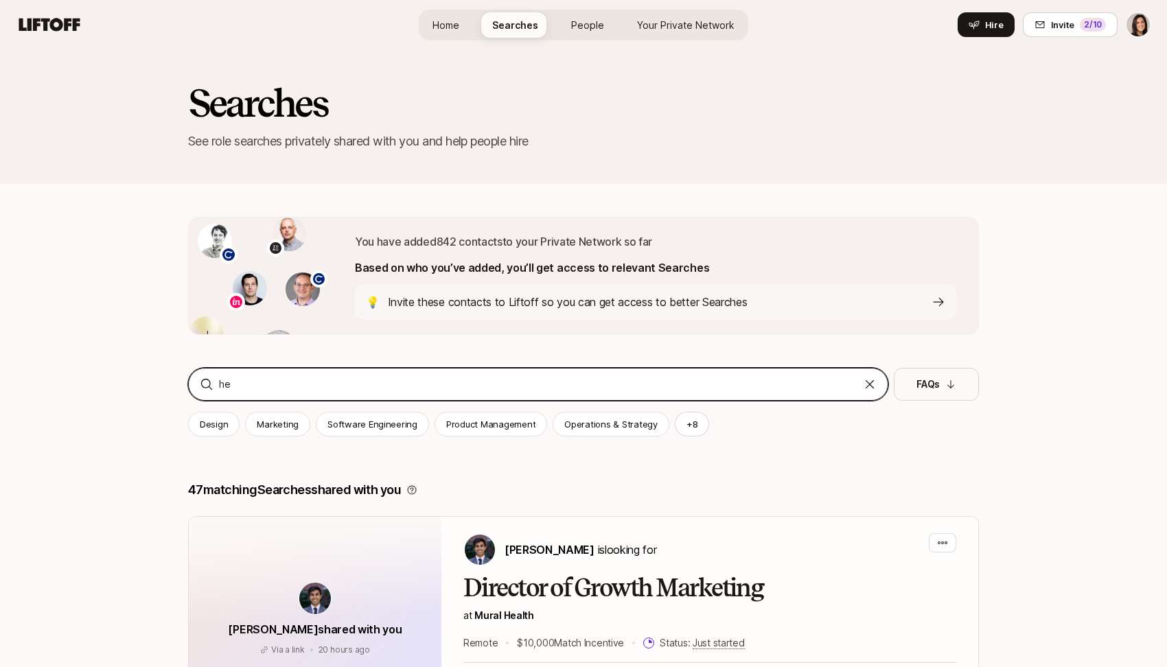
type input "h"
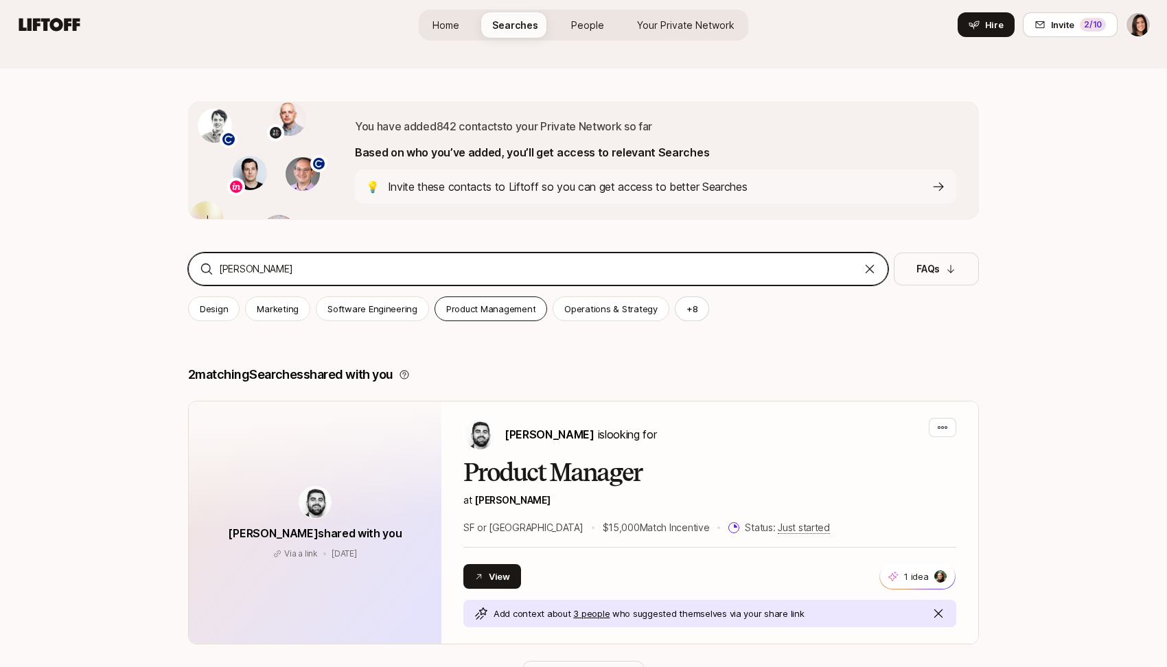
scroll to position [122, 0]
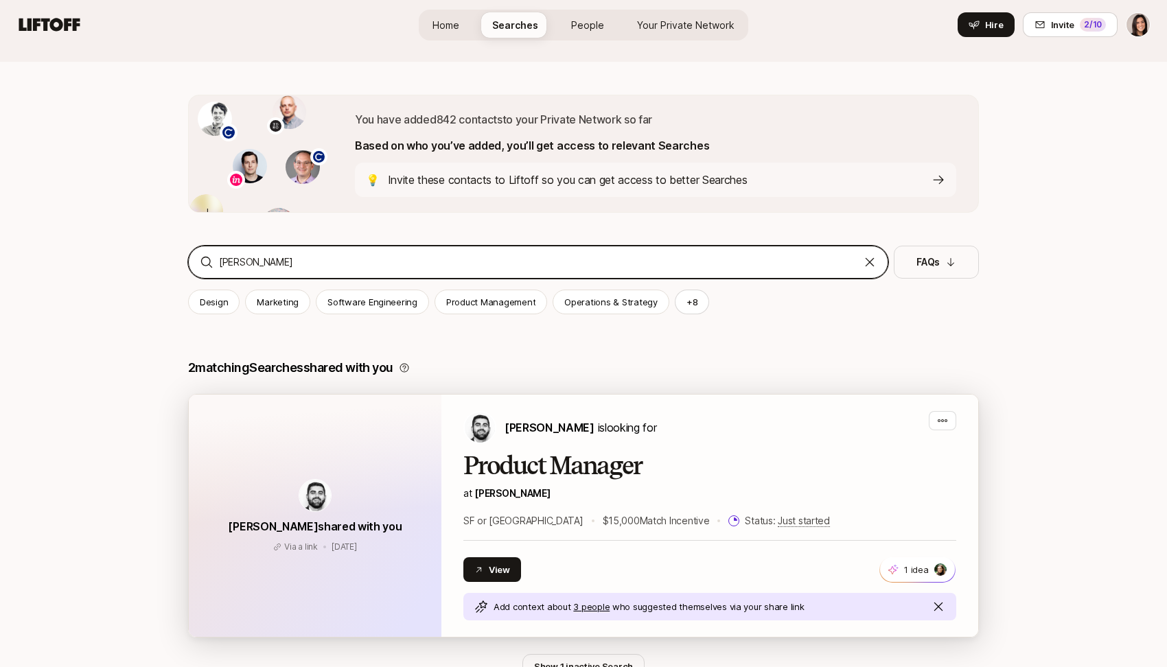
type input "[PERSON_NAME]"
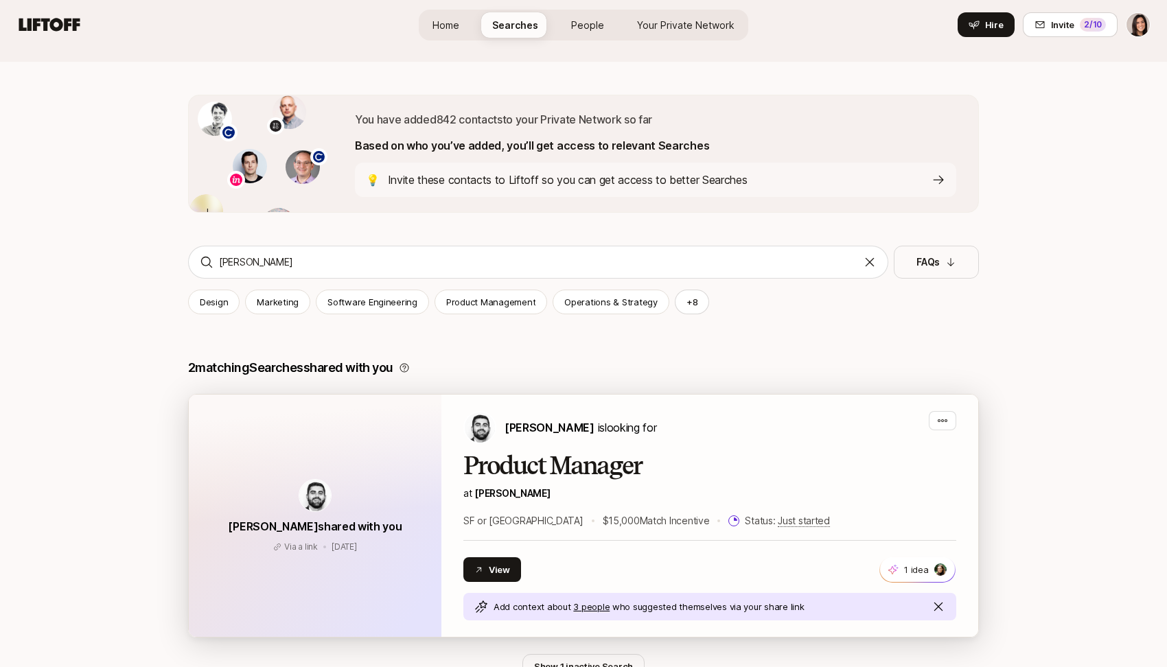
click at [403, 435] on div "[PERSON_NAME] shared with you Via a link [DATE] Via a link [DATE]" at bounding box center [315, 516] width 253 height 242
